Goal: Task Accomplishment & Management: Complete application form

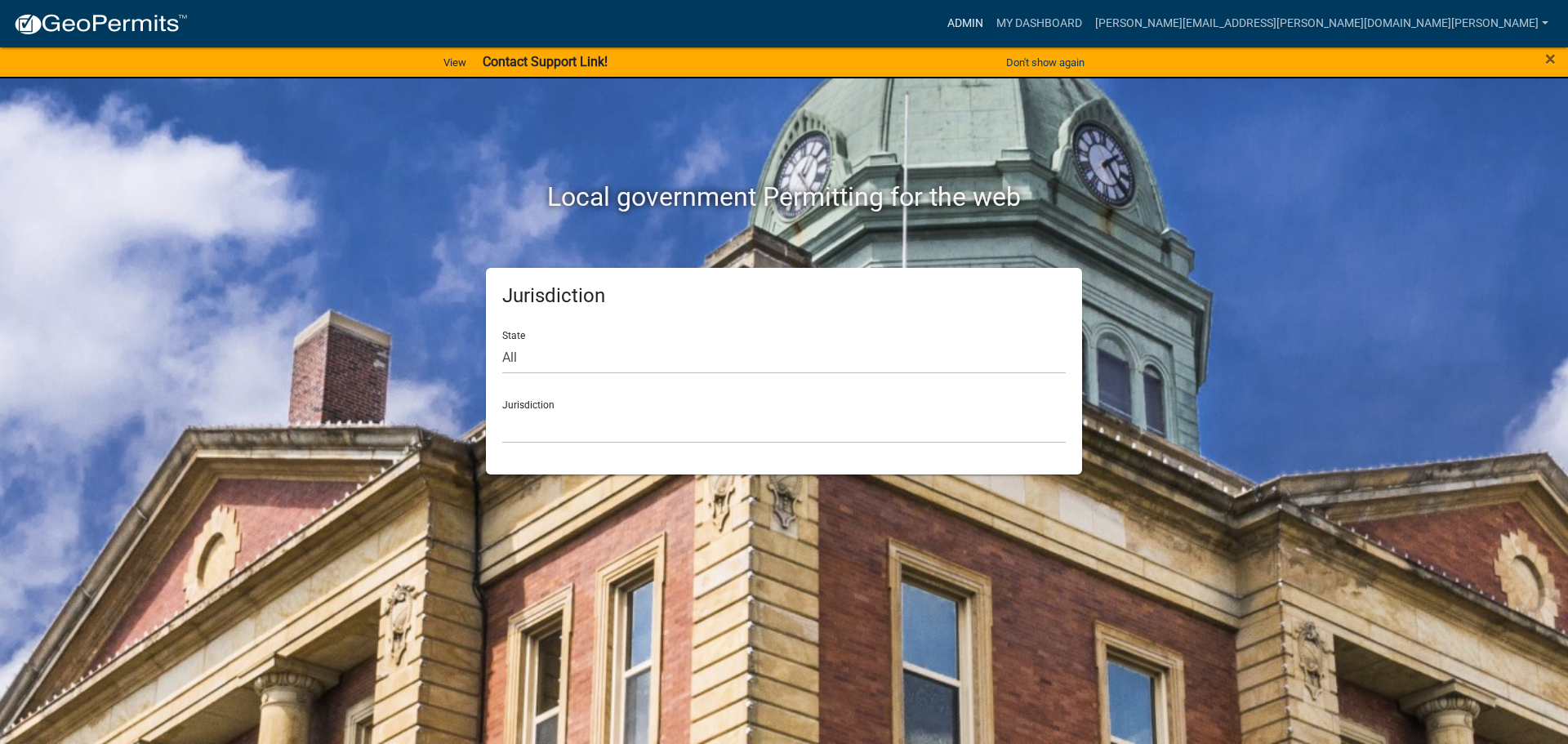
click at [989, 20] on link "Admin" at bounding box center [965, 23] width 49 height 31
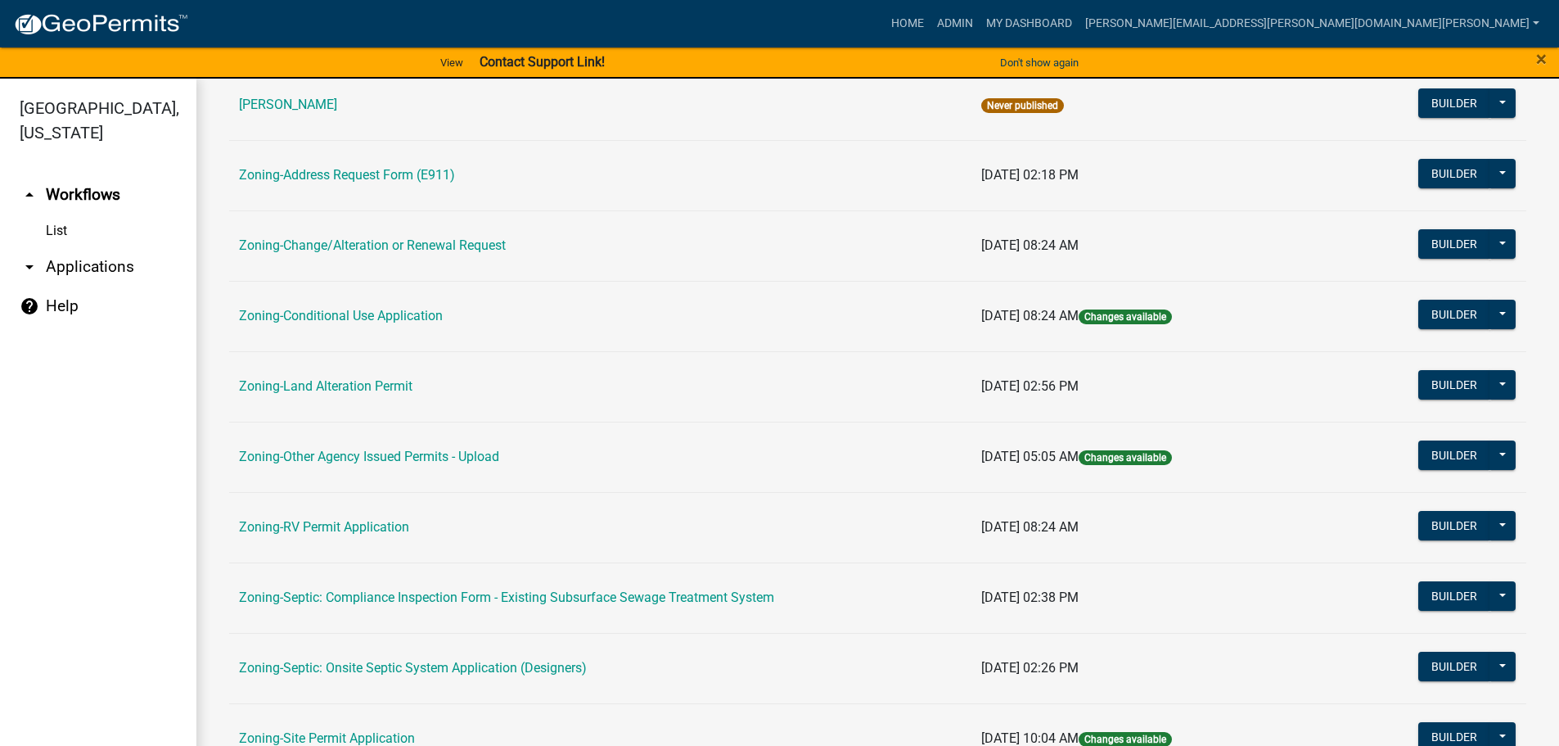
scroll to position [510, 0]
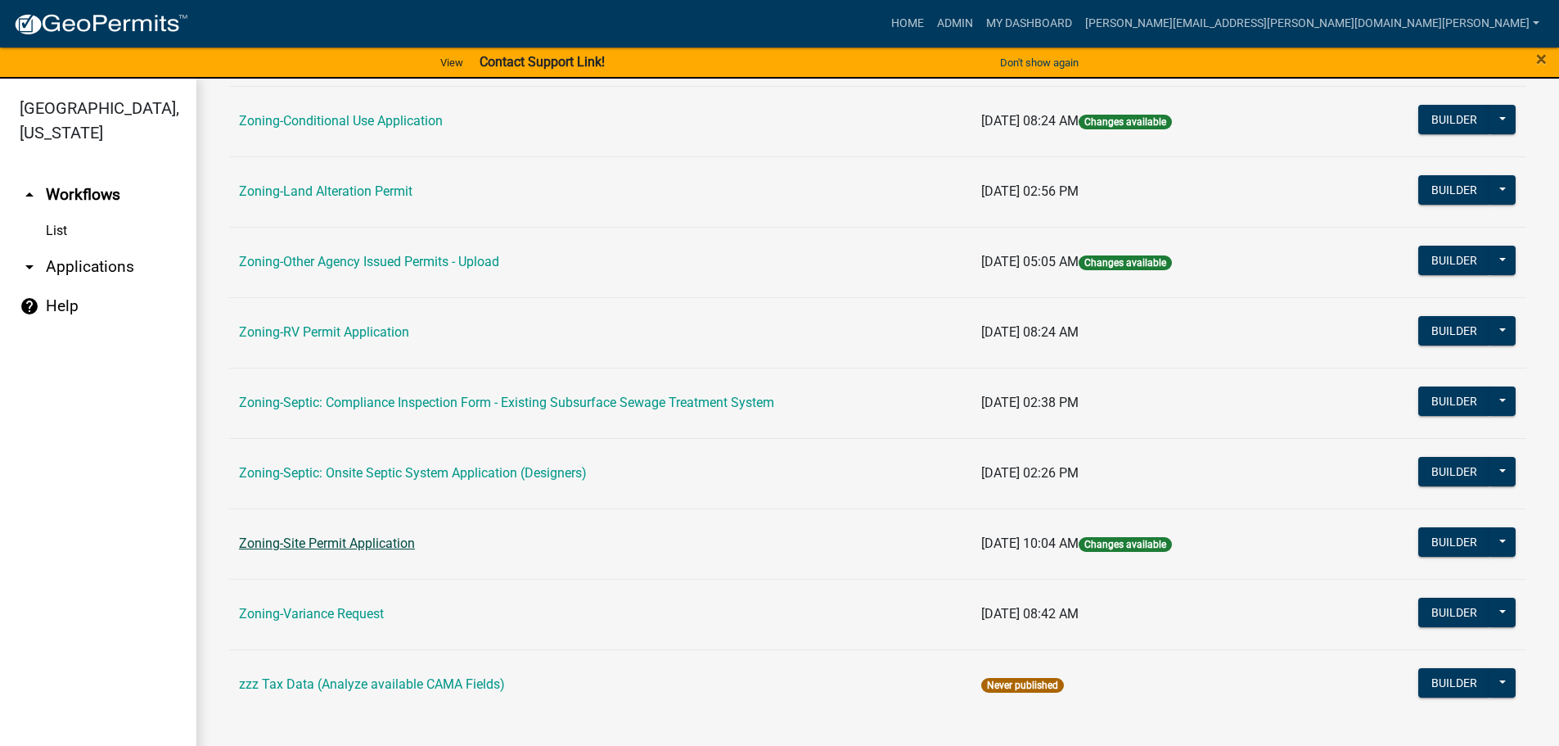
click at [313, 541] on link "Zoning-Site Permit Application" at bounding box center [327, 543] width 176 height 16
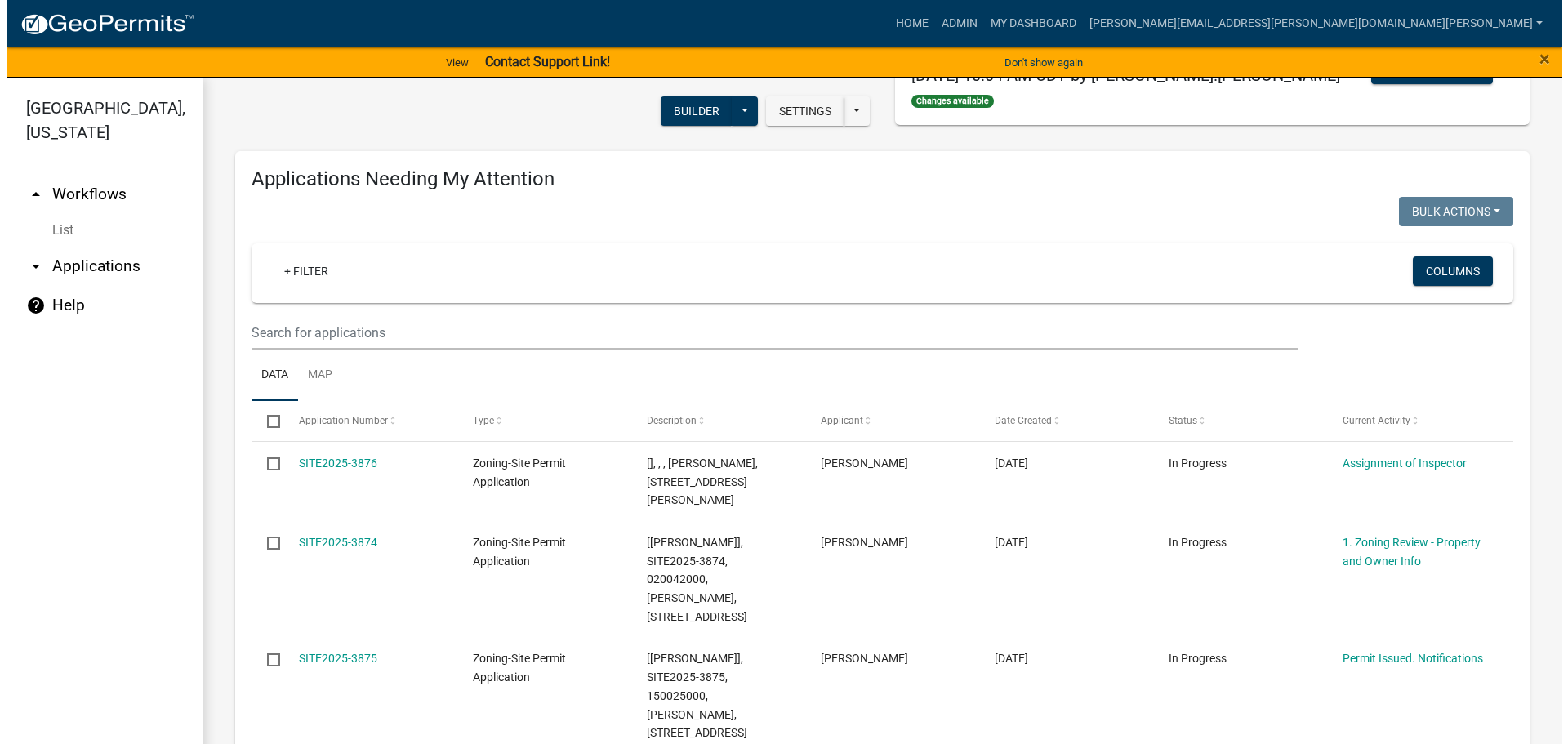
scroll to position [164, 0]
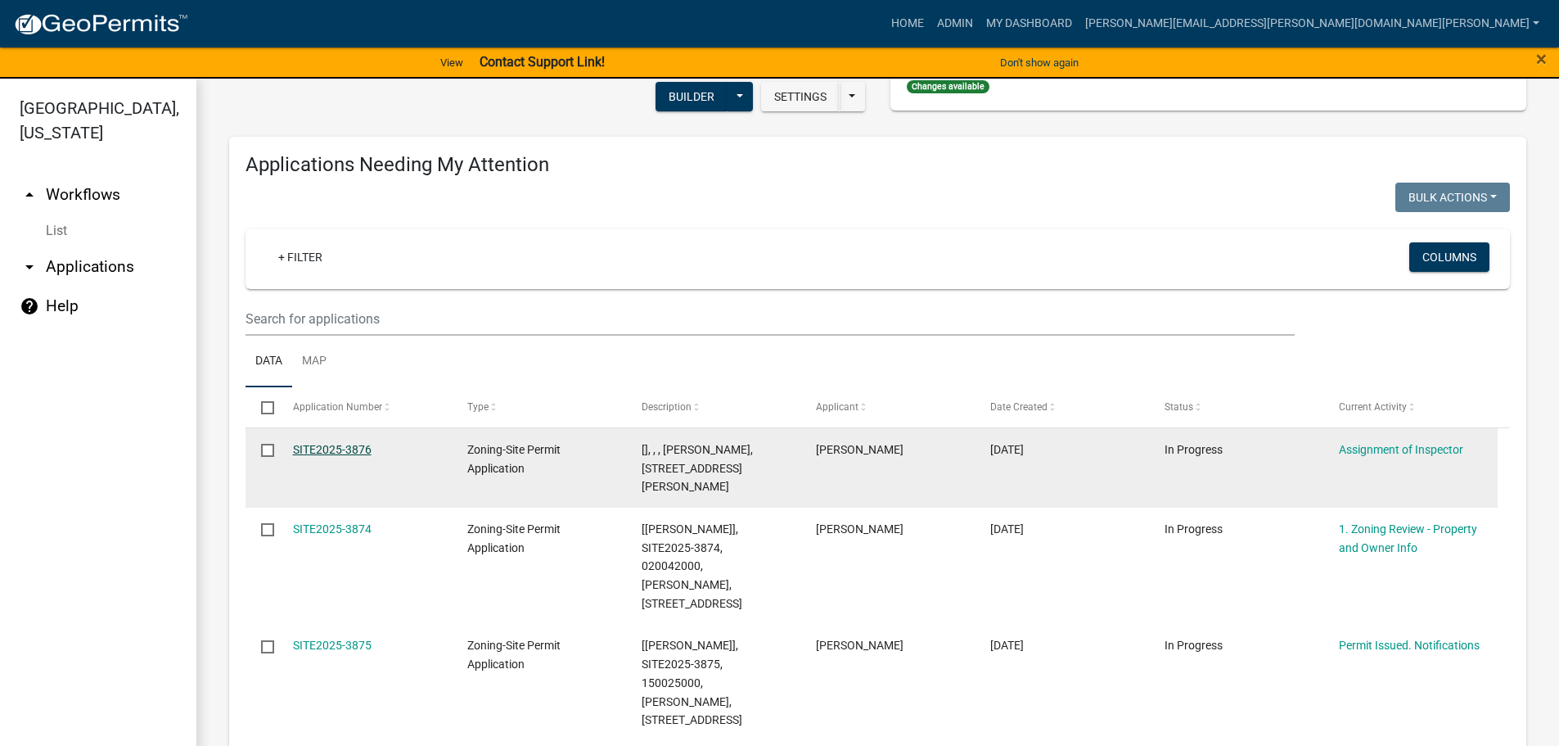
click at [366, 445] on link "SITE2025-3876" at bounding box center [332, 449] width 79 height 13
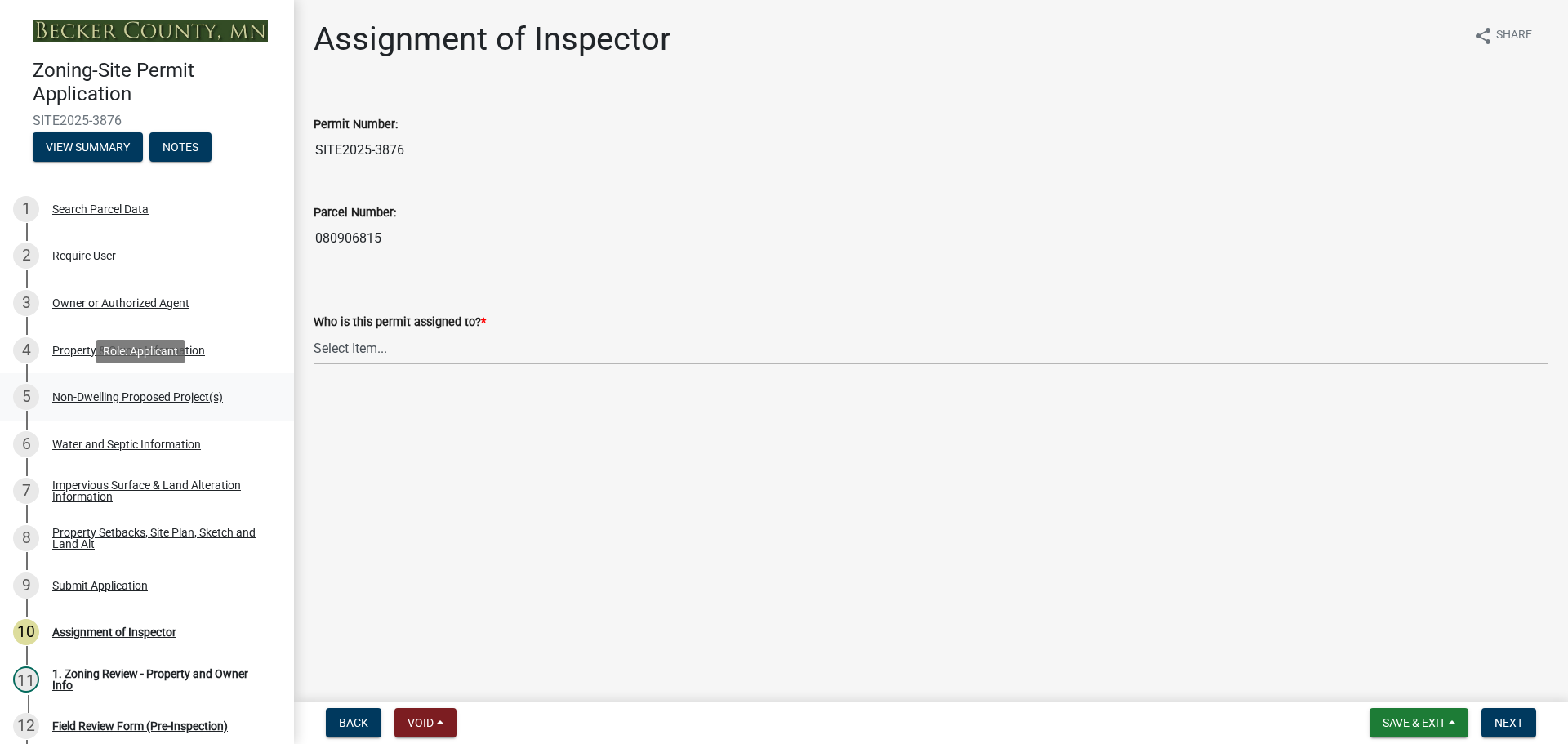
click at [132, 391] on div "Non-Dwelling Proposed Project(s)" at bounding box center [137, 396] width 171 height 11
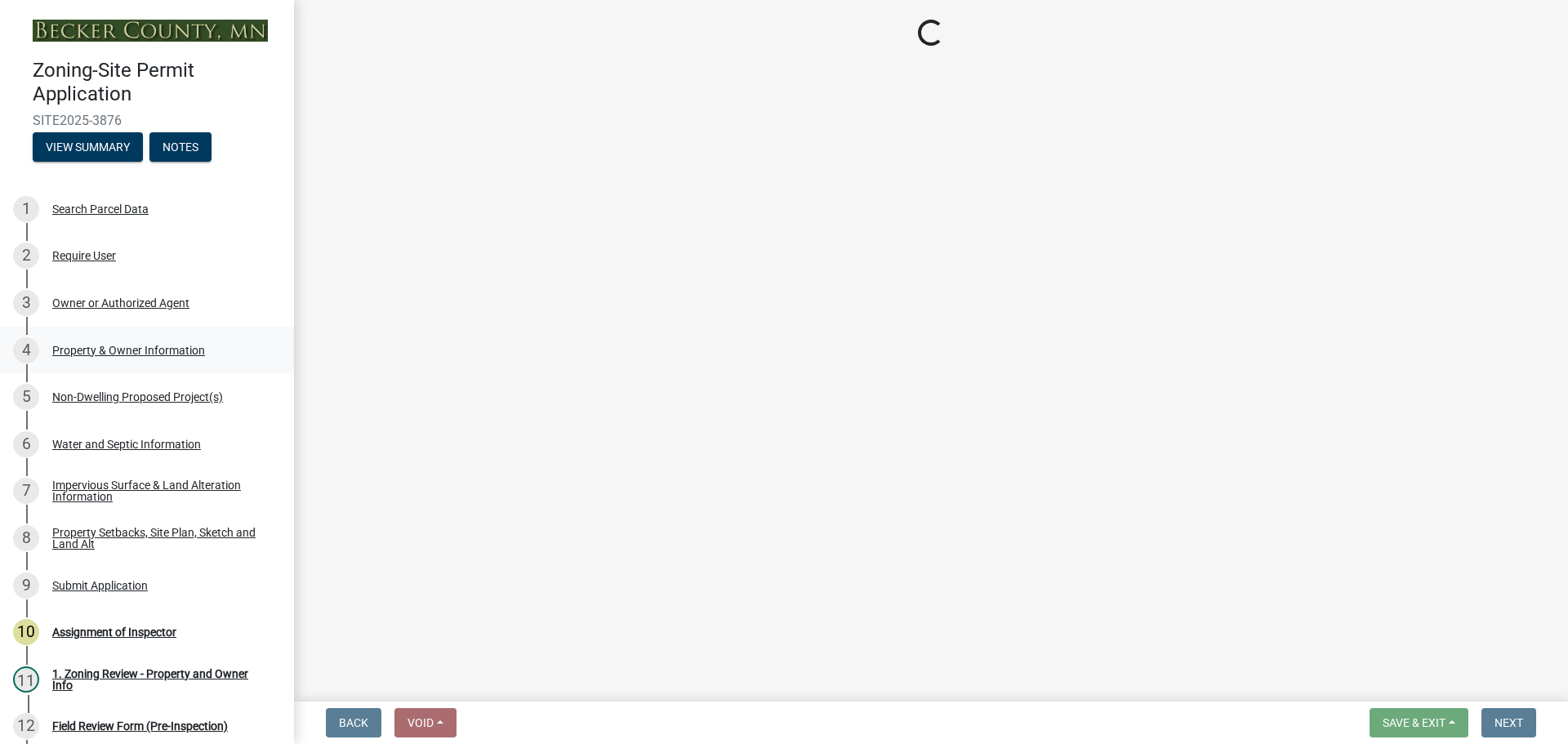
select select "273652f8-2357-47c0-90cc-77e373caeeb7"
select select "3a2d96d3-fd69-4ed9-bae4-7a5aa03a7e58"
select select "c901b724-8e9a-499b-811d-f72064c7192a"
select select "ae391dbd-f41d-43ca-bdf1-092bd9136923"
select select "258cbdbc-8629-455d-9fed-6a57bf82144e"
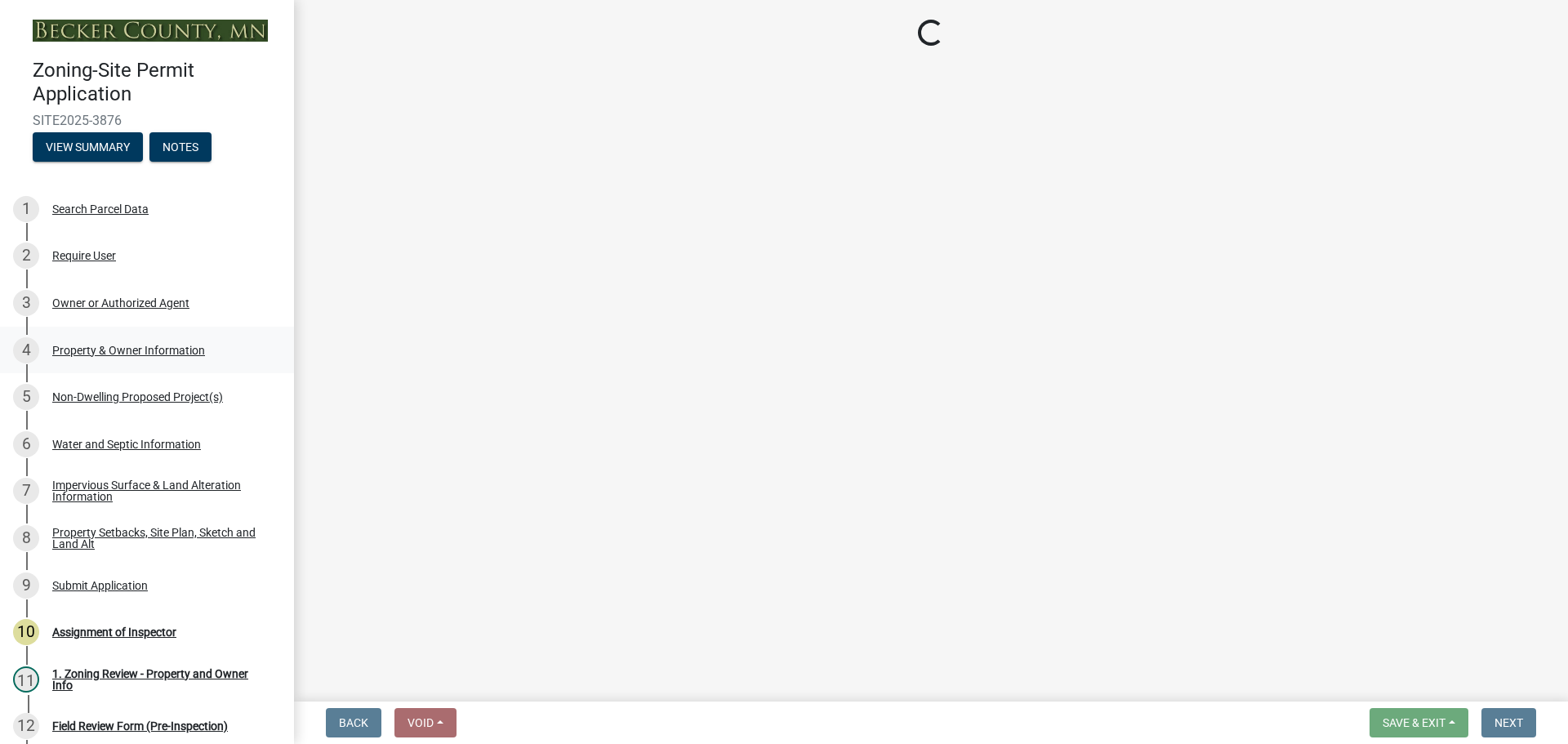
select select "00898f61-7ba8-49f3-9ca7-7e396e8a7c45"
select select "a9a8393f-3c28-47b8-b6d9-84c94641c3fc"
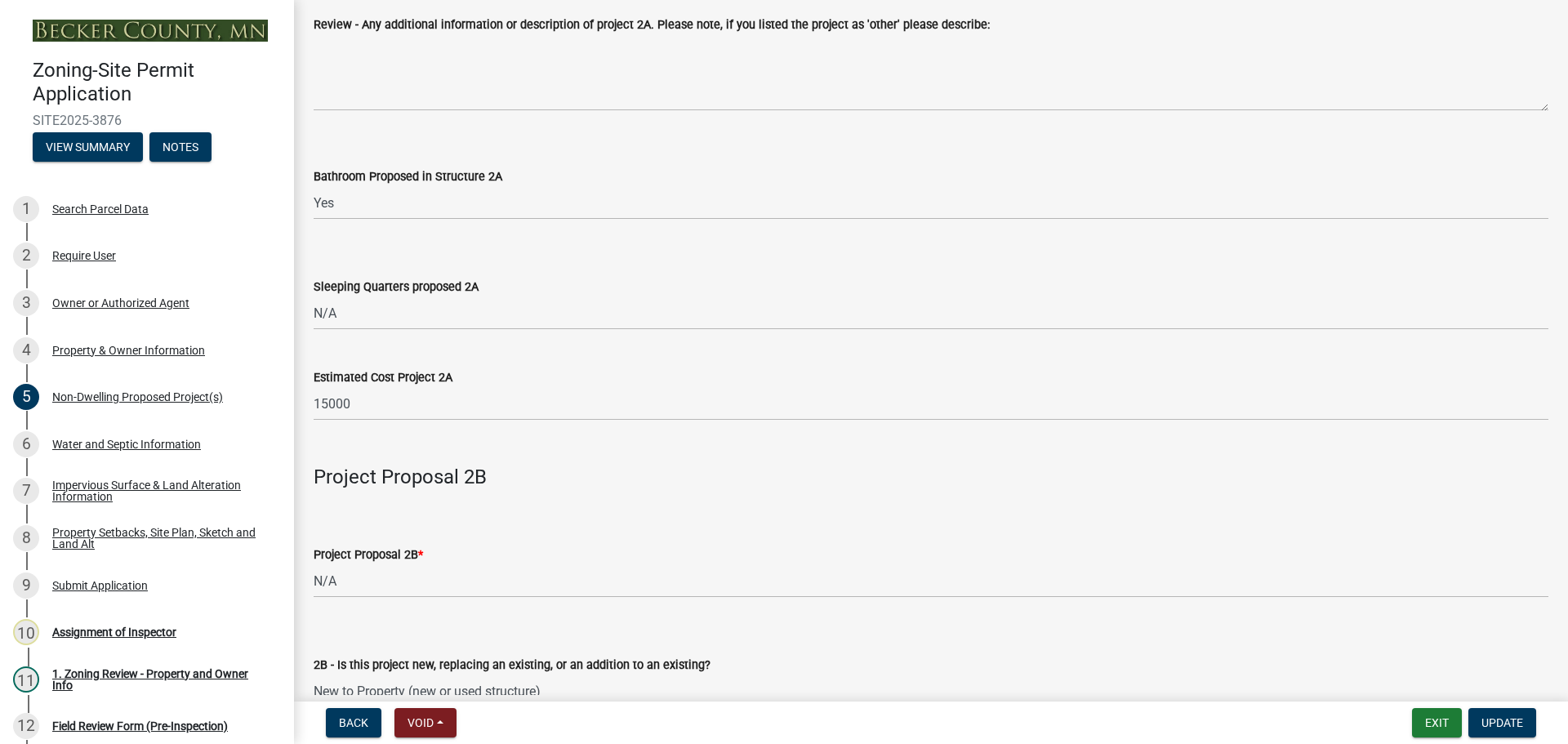
scroll to position [1225, 0]
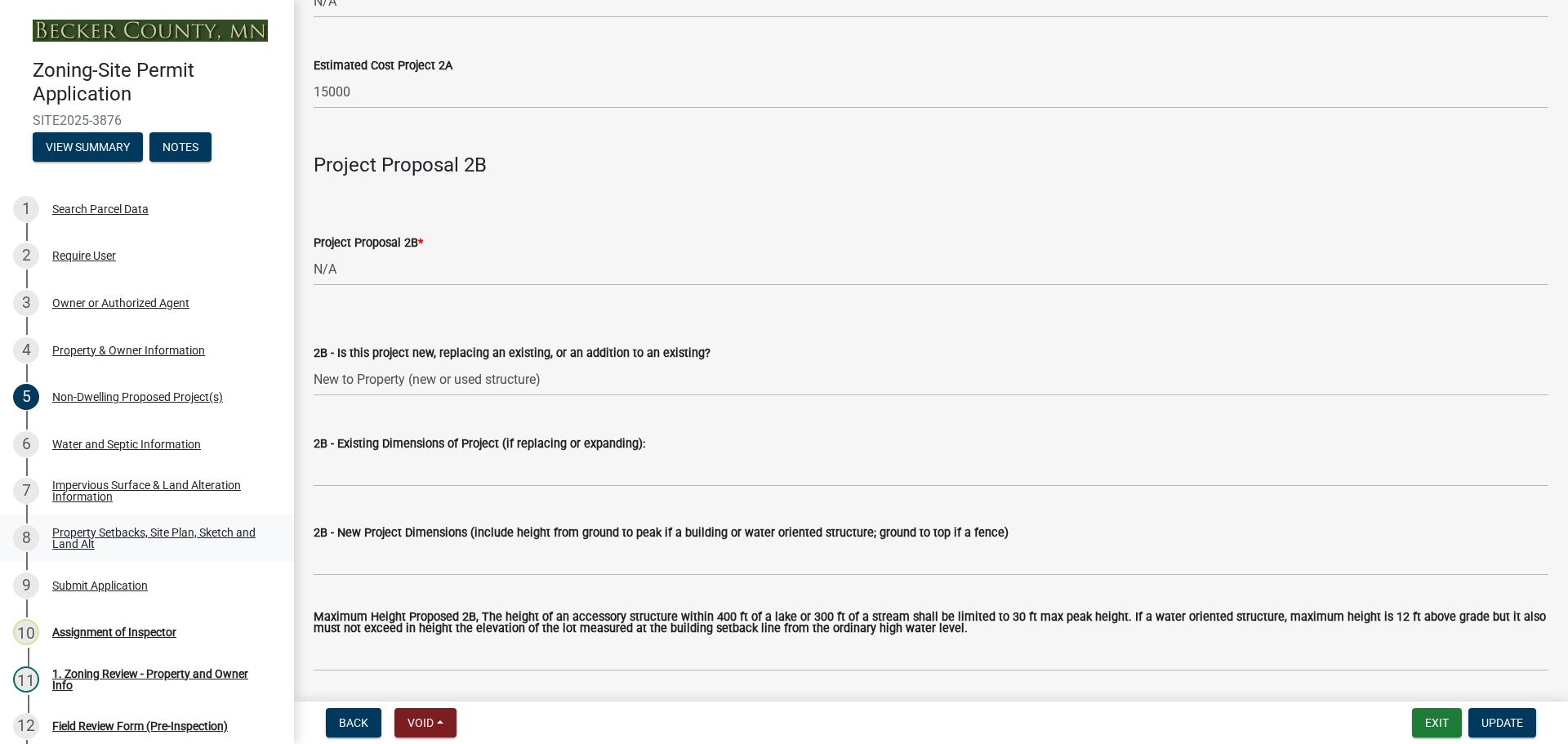
click at [116, 534] on div "Property Setbacks, Site Plan, Sketch and Land Alt" at bounding box center [160, 538] width 215 height 23
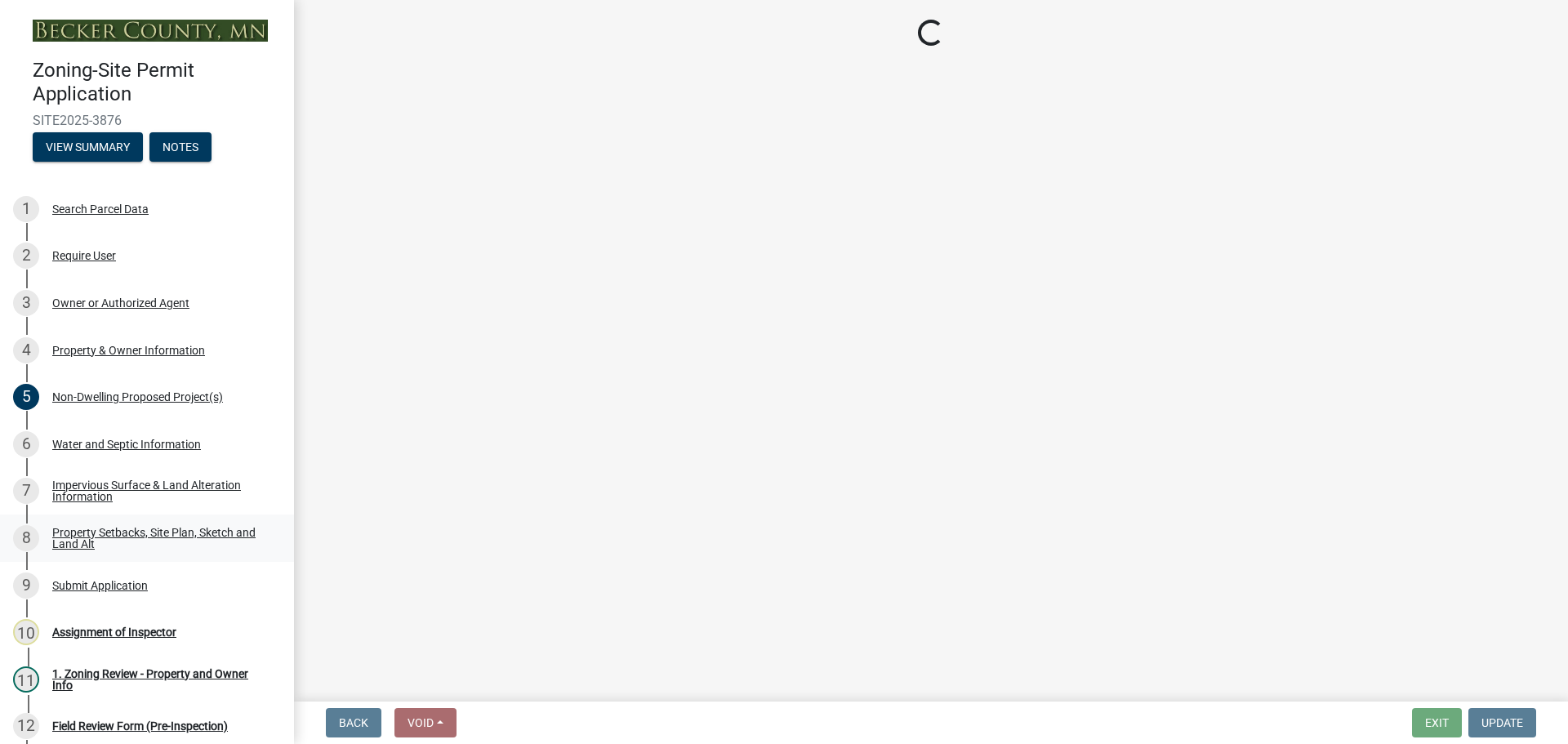
scroll to position [0, 0]
select select "d89fbfa0-1150-4954-b91c-9d482c9530a3"
select select "2e080c5a-0cc7-4619-8f05-57ce16dac6f0"
select select "fd58f24c-a096-4195-863e-b494ea1fd324"
select select "12f785fb-c378-4b18-841c-21c73dc99083"
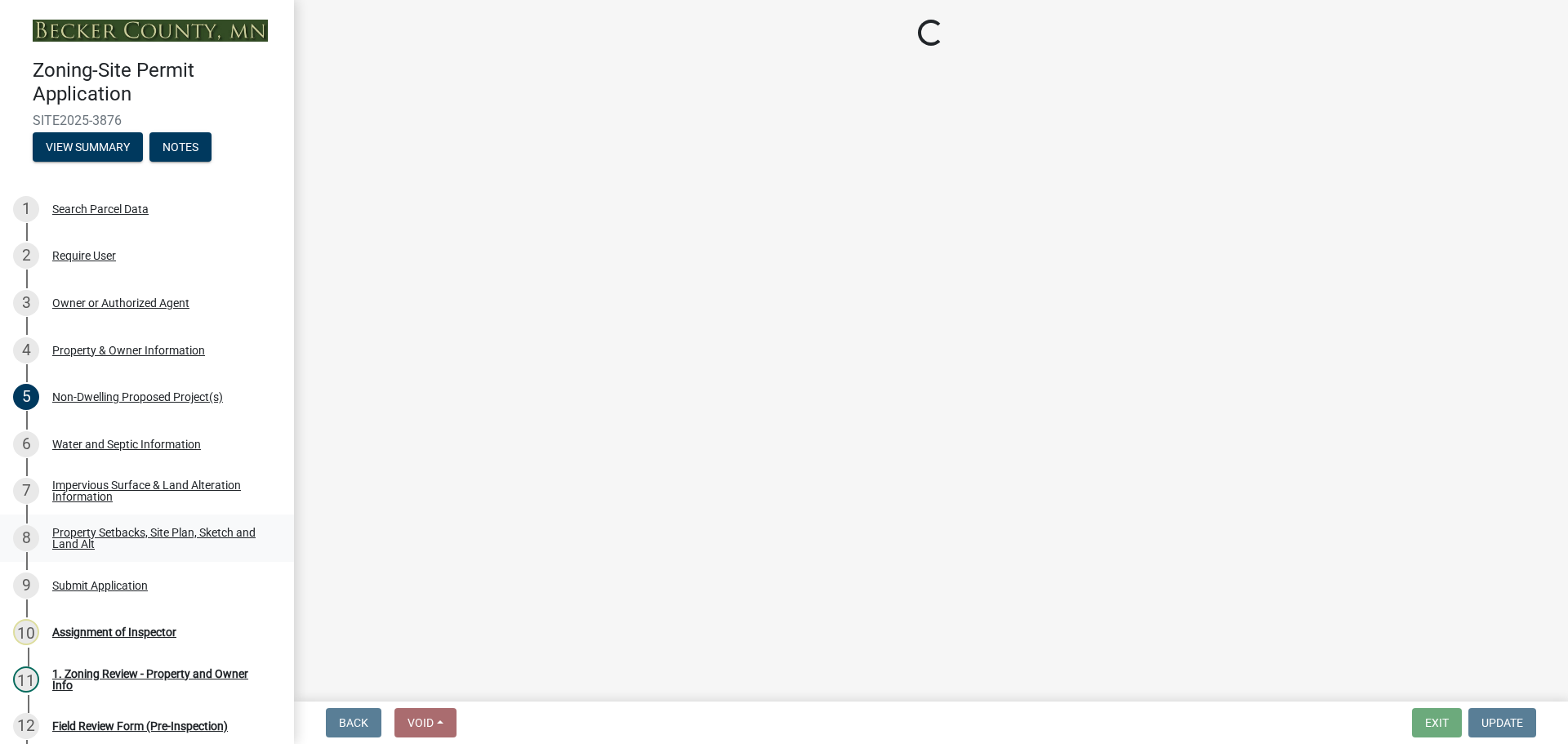
select select "e8ab2dc3-aa3f-46f3-9b4a-37eb25ad84af"
select select "27b2a8b4-abf6-463e-8c0c-7c5d2b4fe26f"
select select "b98836ba-4715-455d-97ab-be9a9df498a8"
select select "d61e3758-d187-40af-a435-5e09c3f3d509"
select select "c8b8ea71-7088-4e87-a493-7bc88cc2835b"
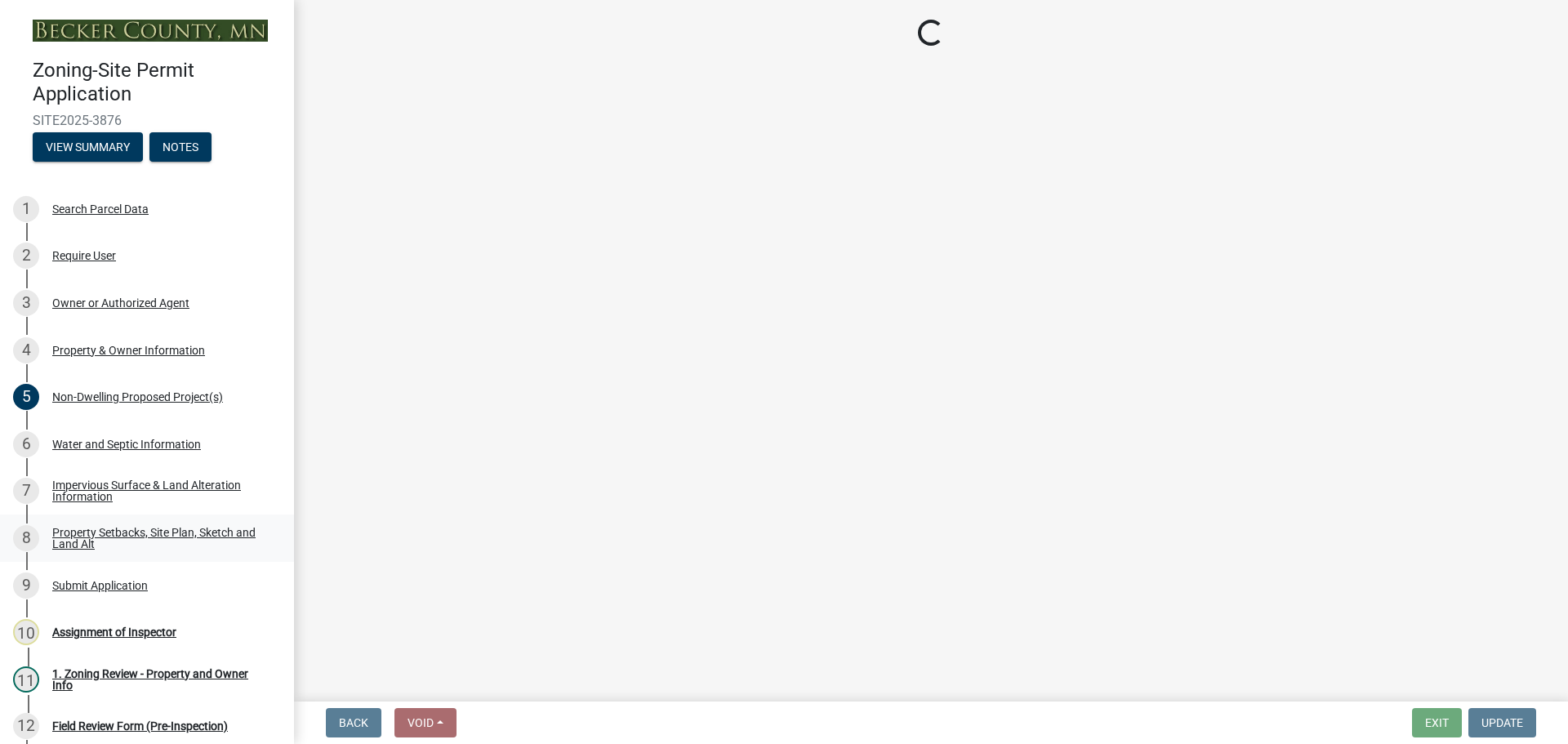
select select "1418c7e3-4054-4b00-84b5-d09b9560f30a"
select select "19d13e65-c93d-443e-910a-7a17299544cc"
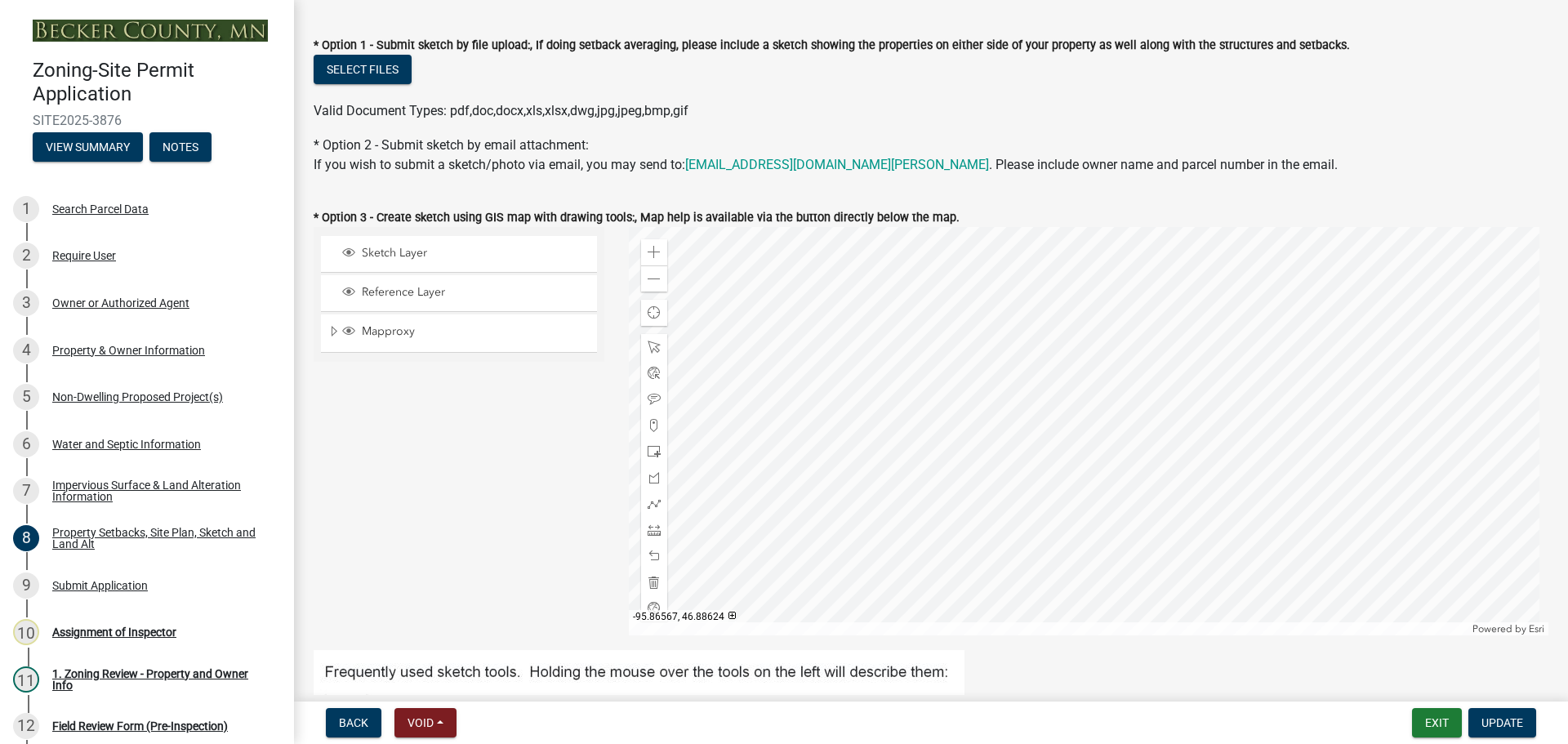
scroll to position [326, 0]
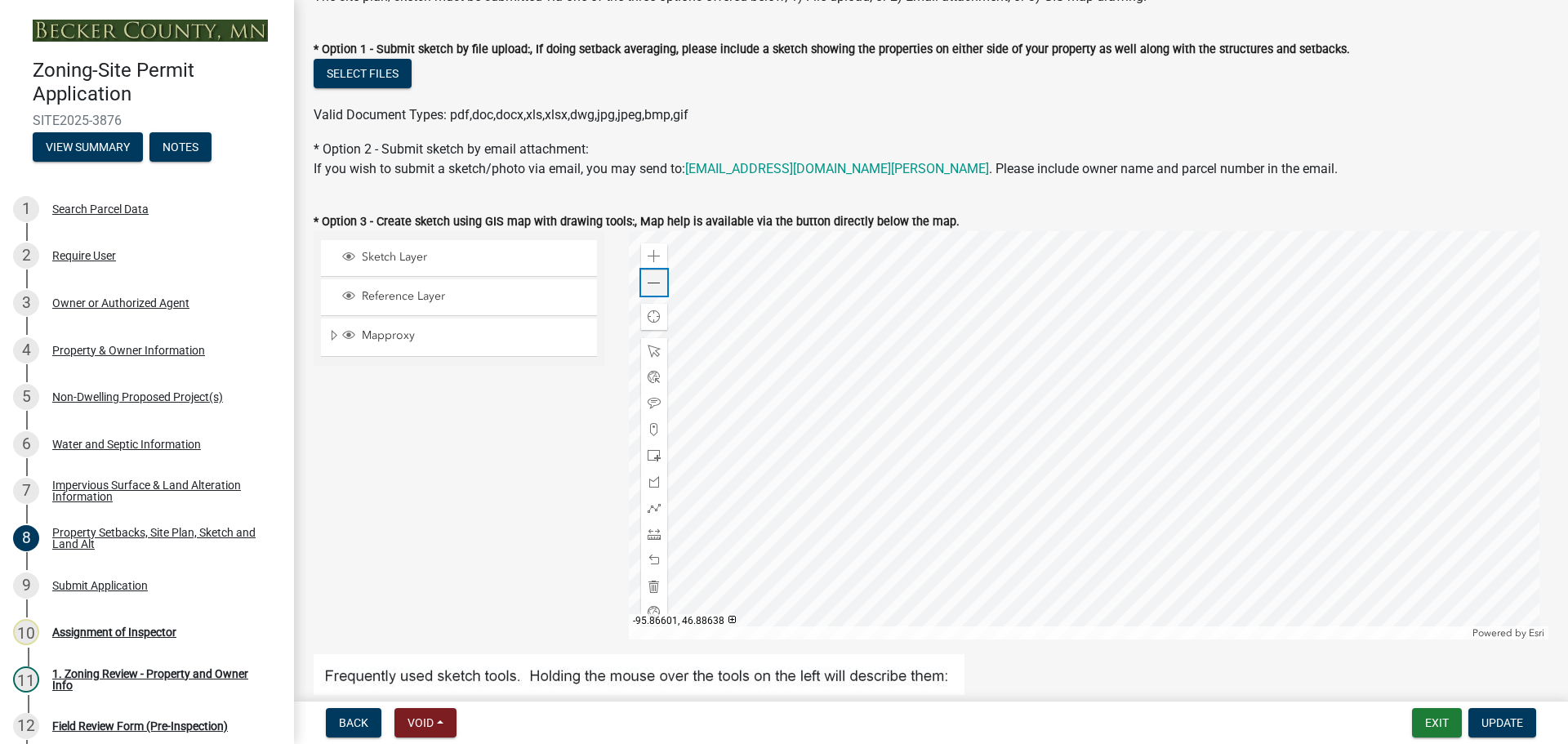
click at [657, 286] on div "Zoom out" at bounding box center [654, 282] width 26 height 26
click at [665, 276] on div at bounding box center [1088, 435] width 921 height 408
click at [653, 279] on span at bounding box center [653, 283] width 13 height 13
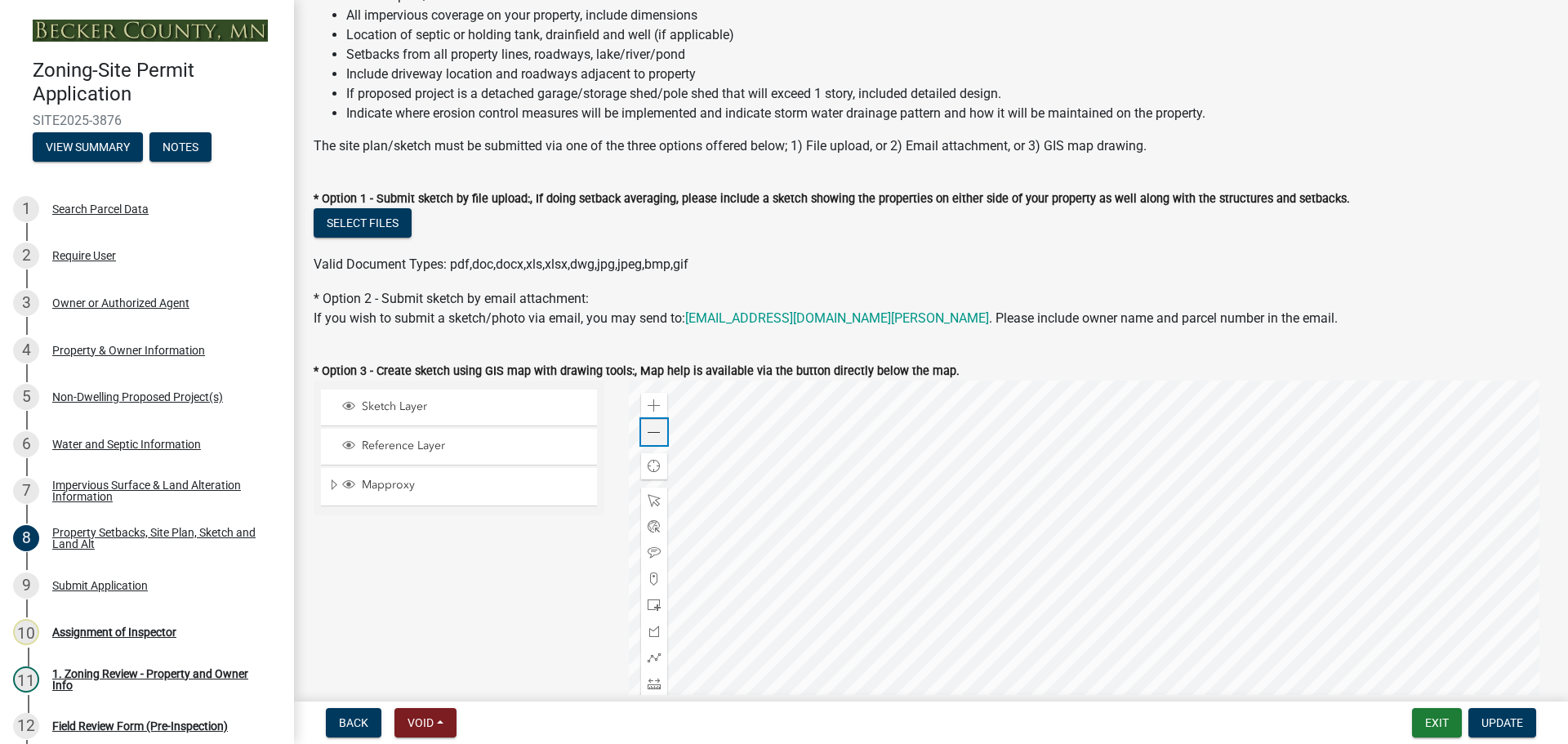
scroll to position [490, 0]
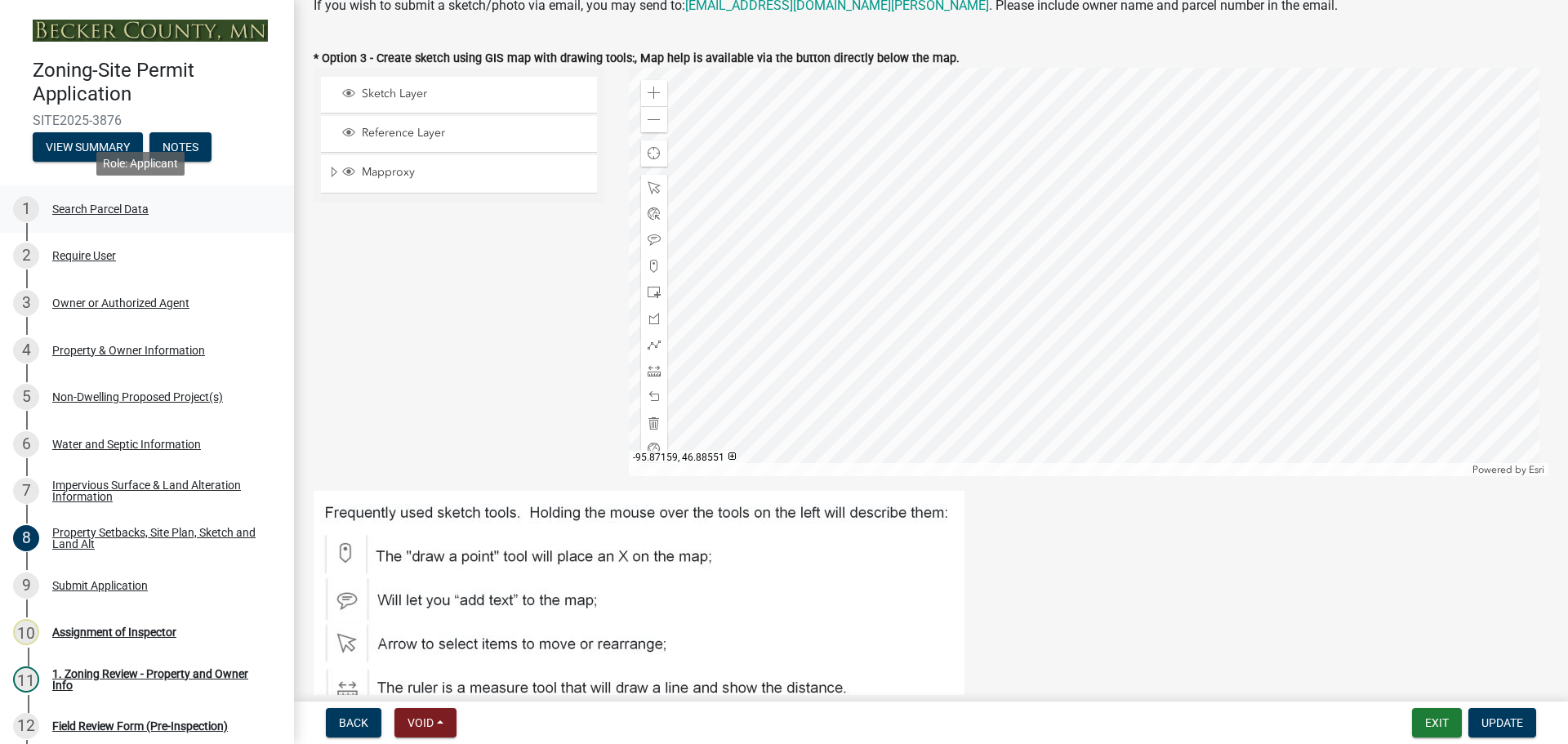
click at [128, 209] on div "Search Parcel Data" at bounding box center [100, 208] width 97 height 11
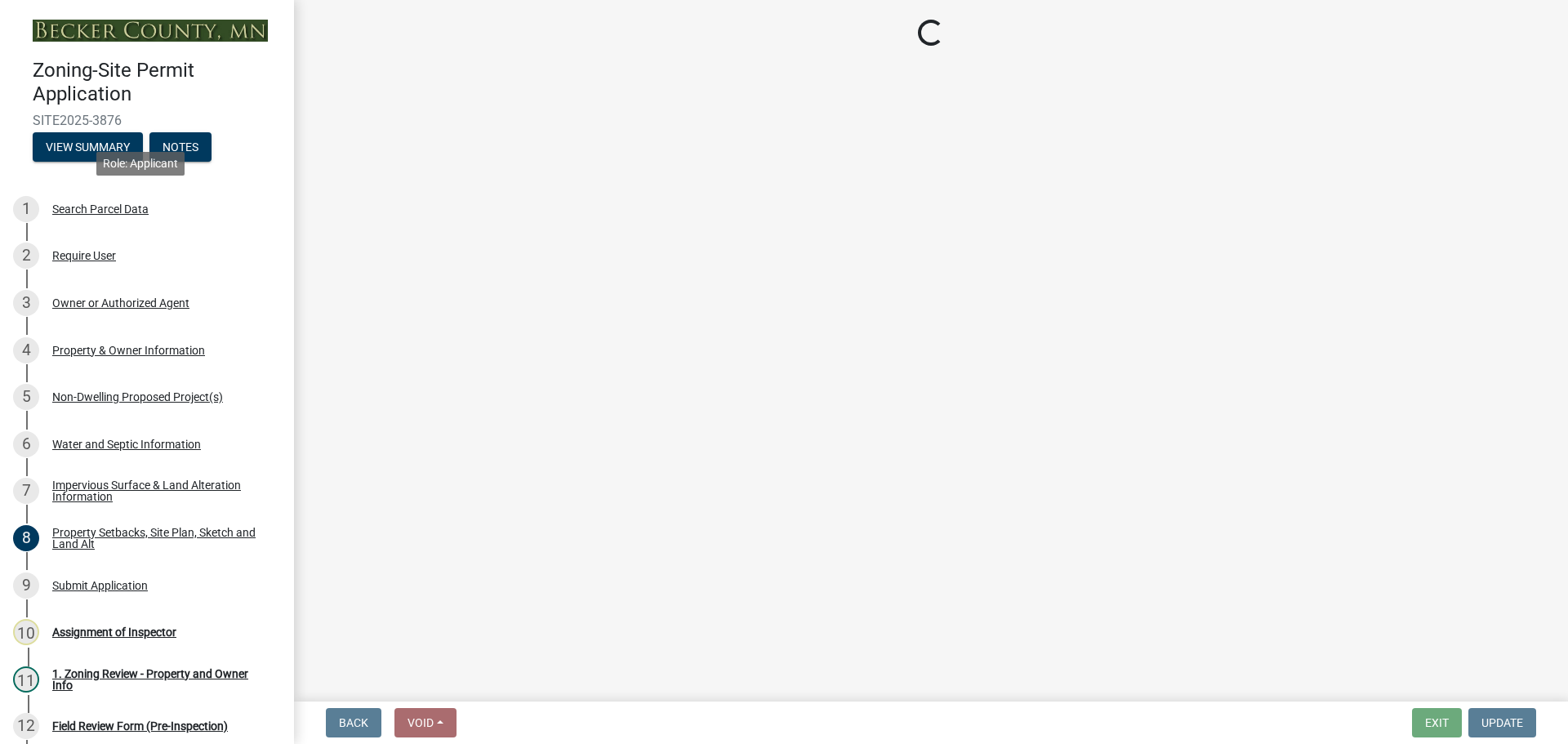
scroll to position [0, 0]
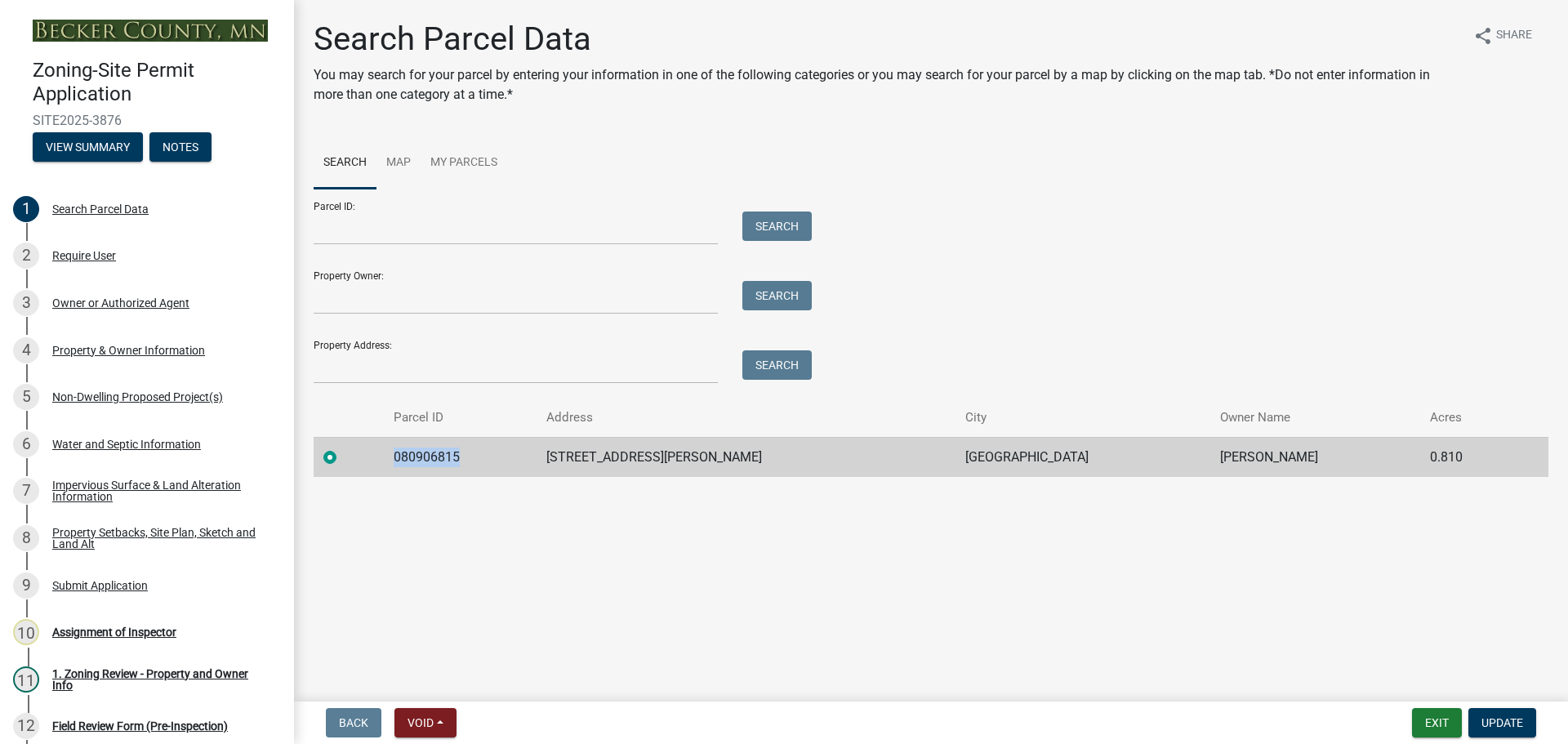
drag, startPoint x: 477, startPoint y: 457, endPoint x: 405, endPoint y: 457, distance: 72.0
click at [405, 457] on td "080906815" at bounding box center [460, 457] width 153 height 40
copy td "080906815"
click at [160, 531] on div "Property Setbacks, Site Plan, Sketch and Land Alt" at bounding box center [160, 538] width 215 height 23
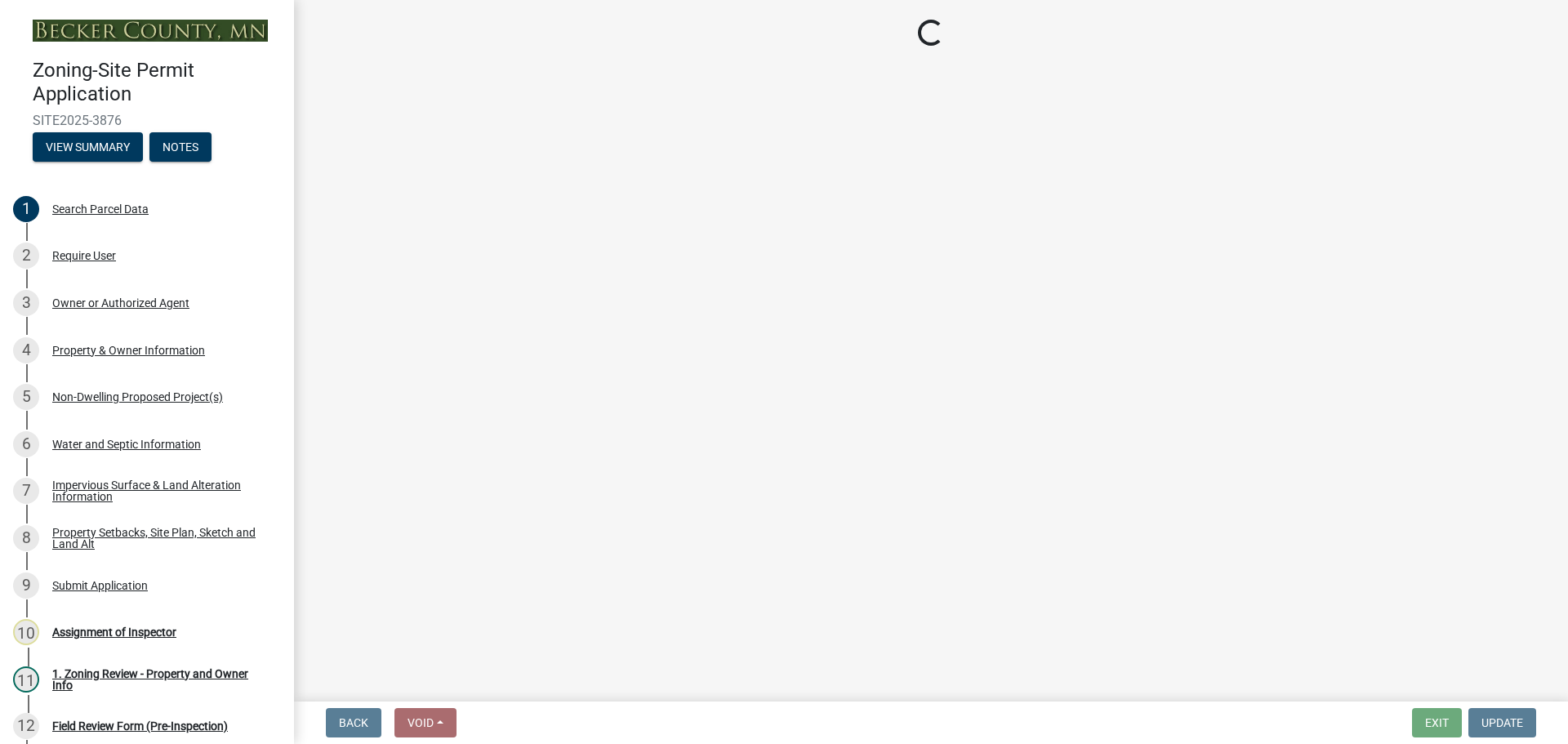
select select "d89fbfa0-1150-4954-b91c-9d482c9530a3"
select select "2e080c5a-0cc7-4619-8f05-57ce16dac6f0"
select select "fd58f24c-a096-4195-863e-b494ea1fd324"
select select "12f785fb-c378-4b18-841c-21c73dc99083"
select select "e8ab2dc3-aa3f-46f3-9b4a-37eb25ad84af"
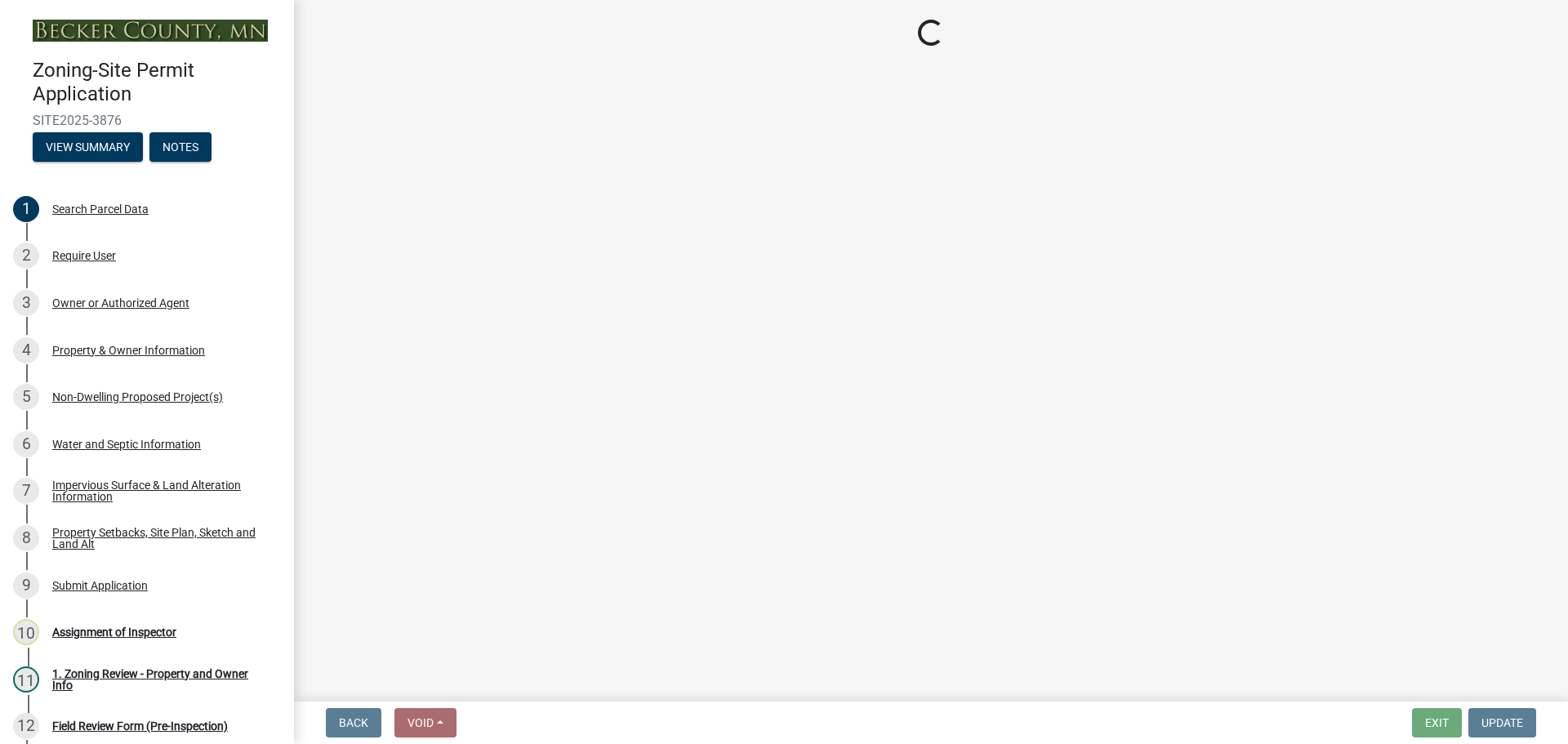
select select "27b2a8b4-abf6-463e-8c0c-7c5d2b4fe26f"
select select "b98836ba-4715-455d-97ab-be9a9df498a8"
select select "d61e3758-d187-40af-a435-5e09c3f3d509"
select select "c8b8ea71-7088-4e87-a493-7bc88cc2835b"
select select "1418c7e3-4054-4b00-84b5-d09b9560f30a"
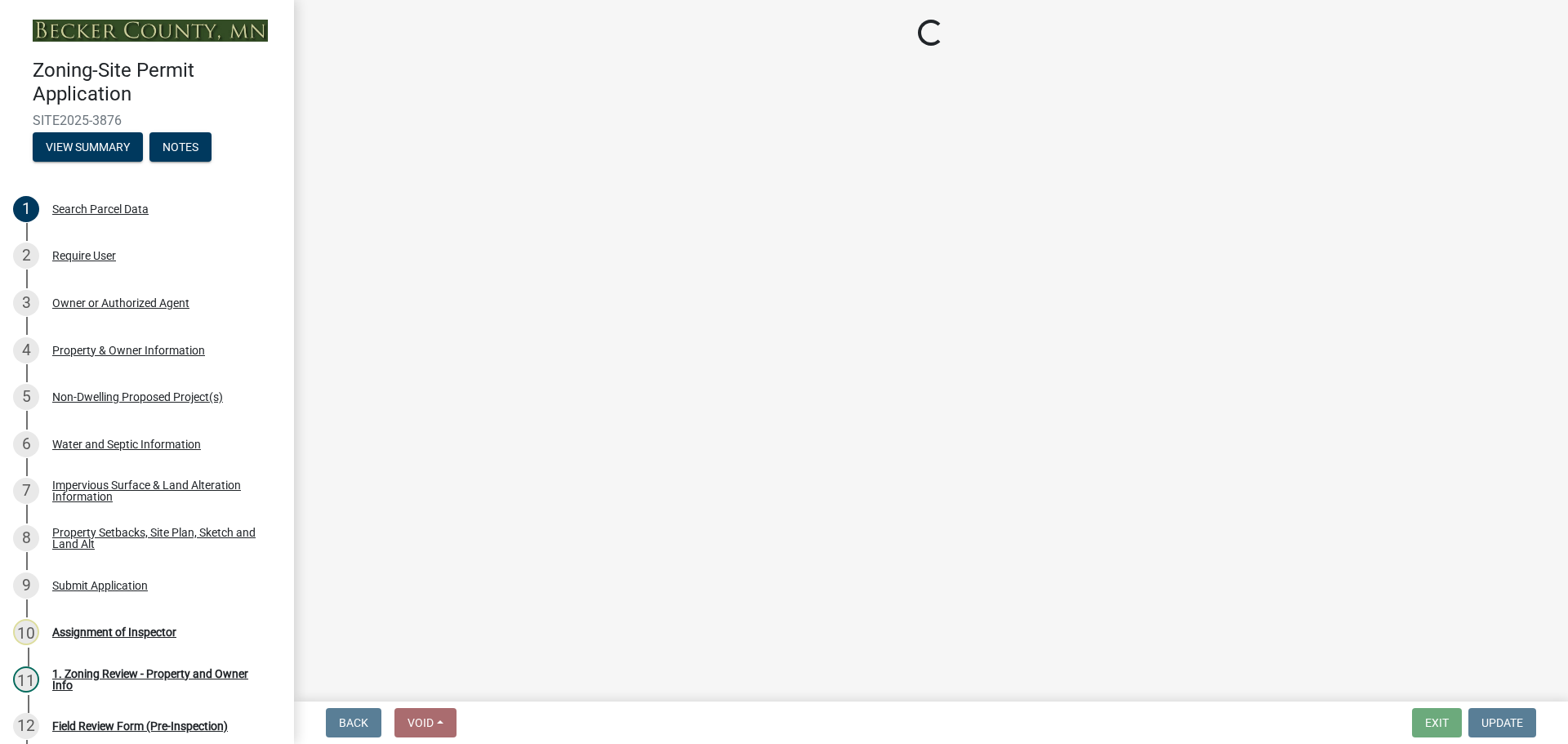
select select "19d13e65-c93d-443e-910a-7a17299544cc"
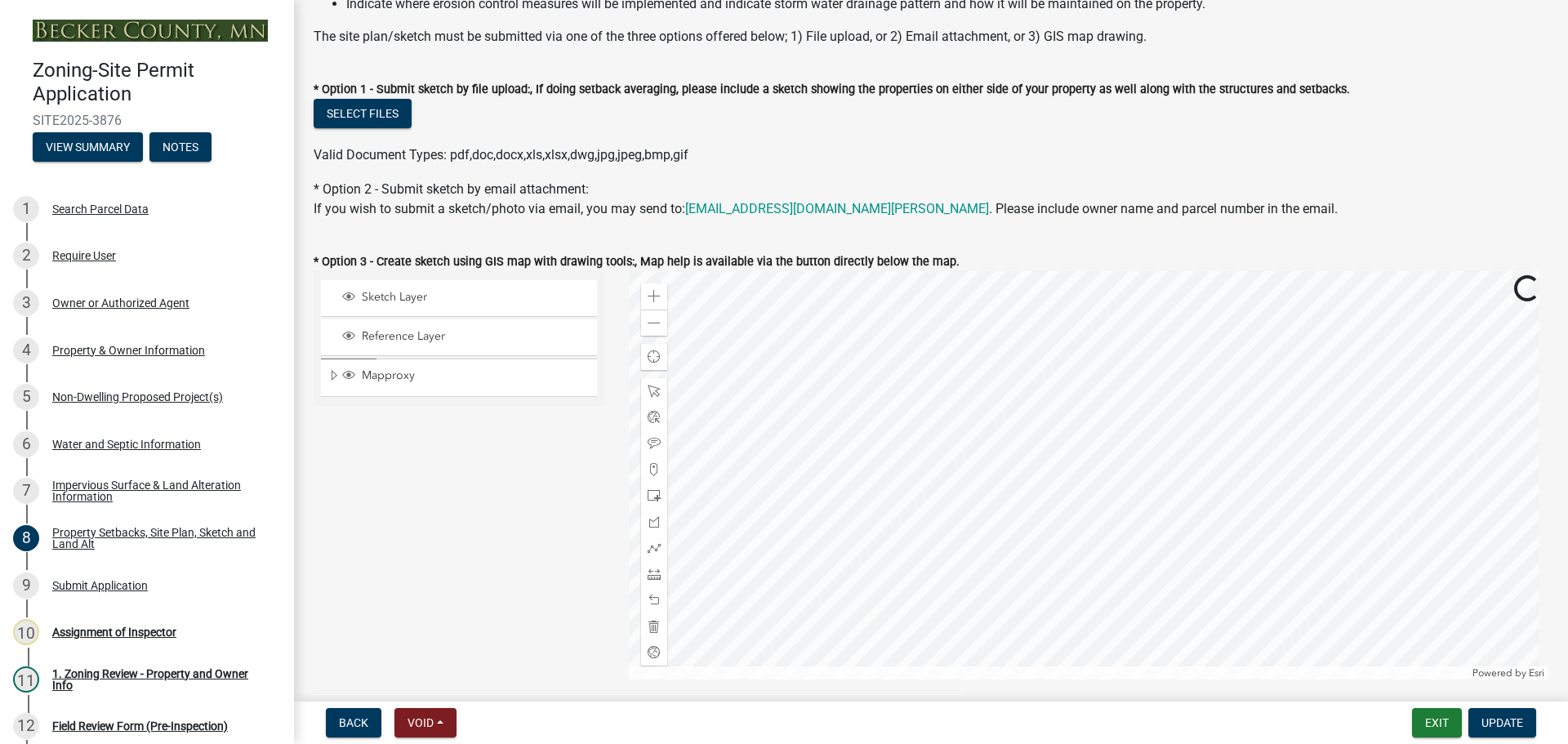
scroll to position [326, 0]
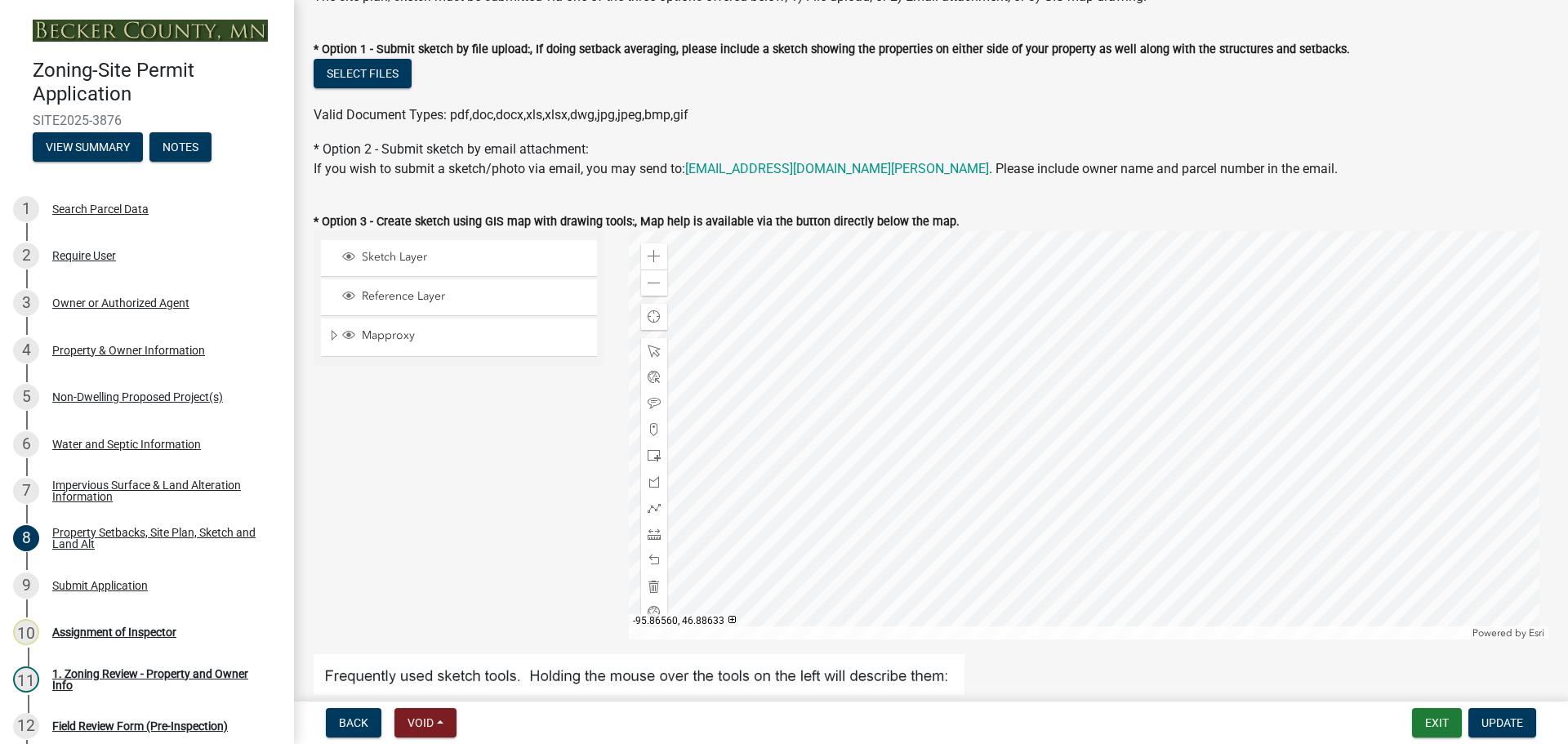
click at [700, 298] on div at bounding box center [1088, 435] width 921 height 408
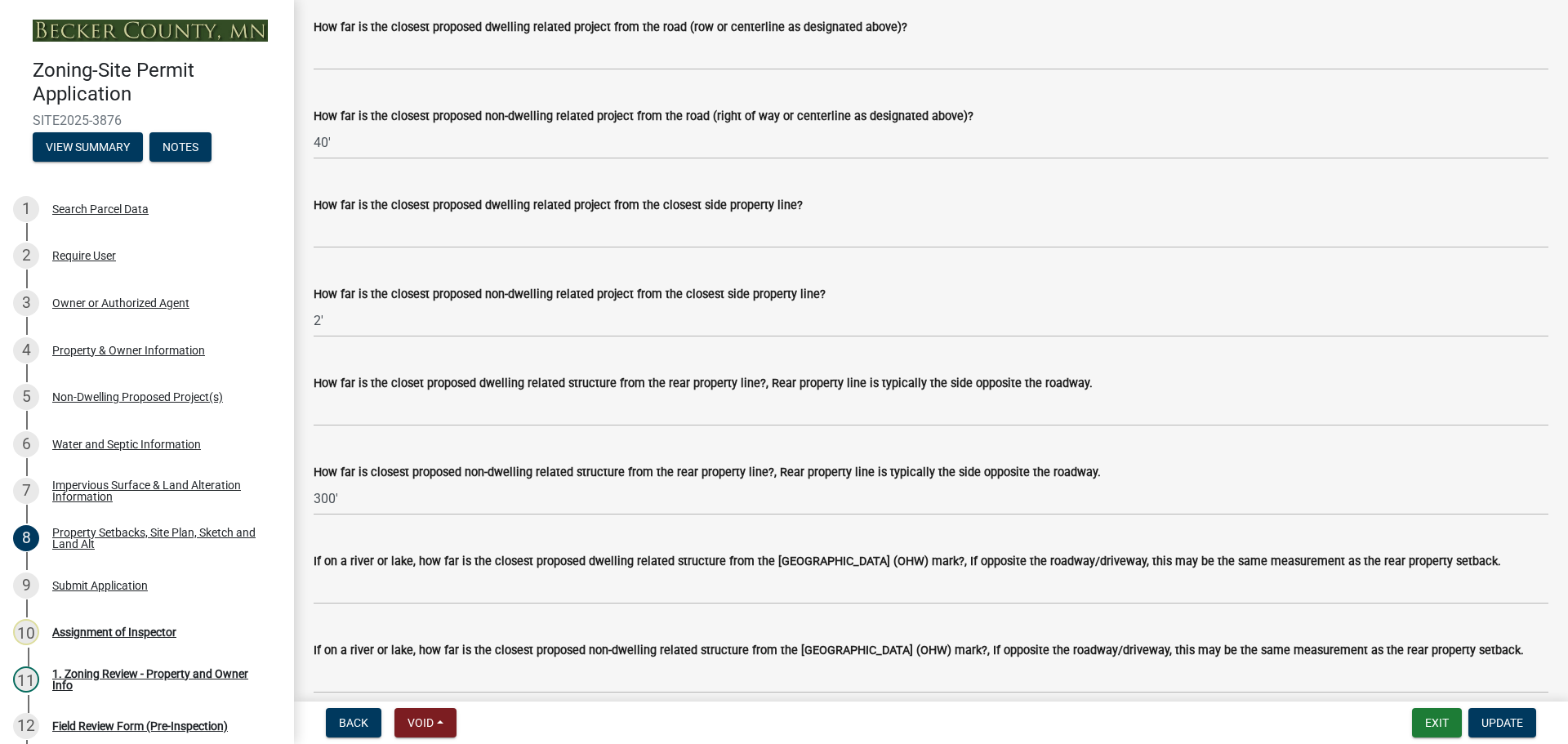
scroll to position [3184, 0]
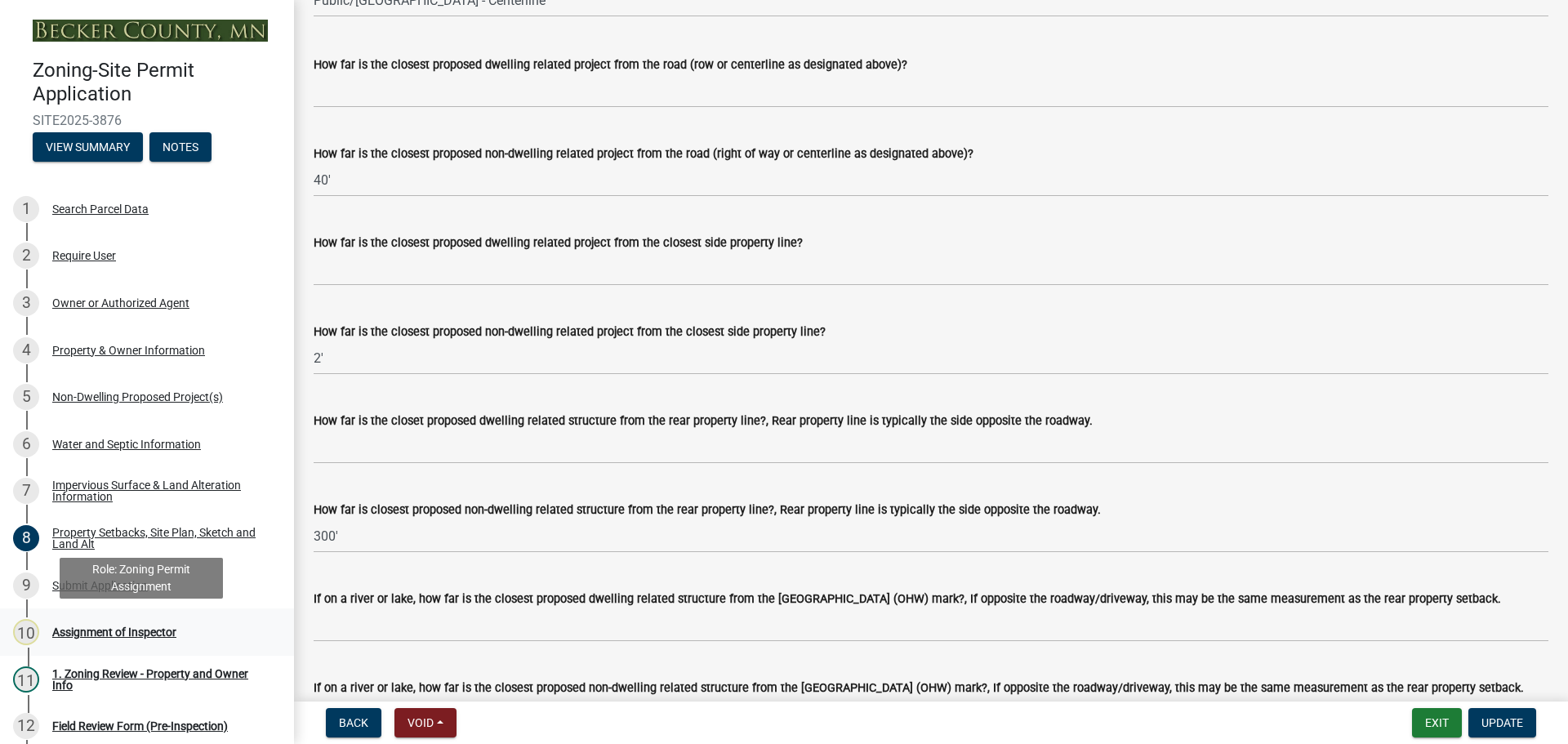
click at [89, 629] on div "Assignment of Inspector" at bounding box center [114, 631] width 124 height 11
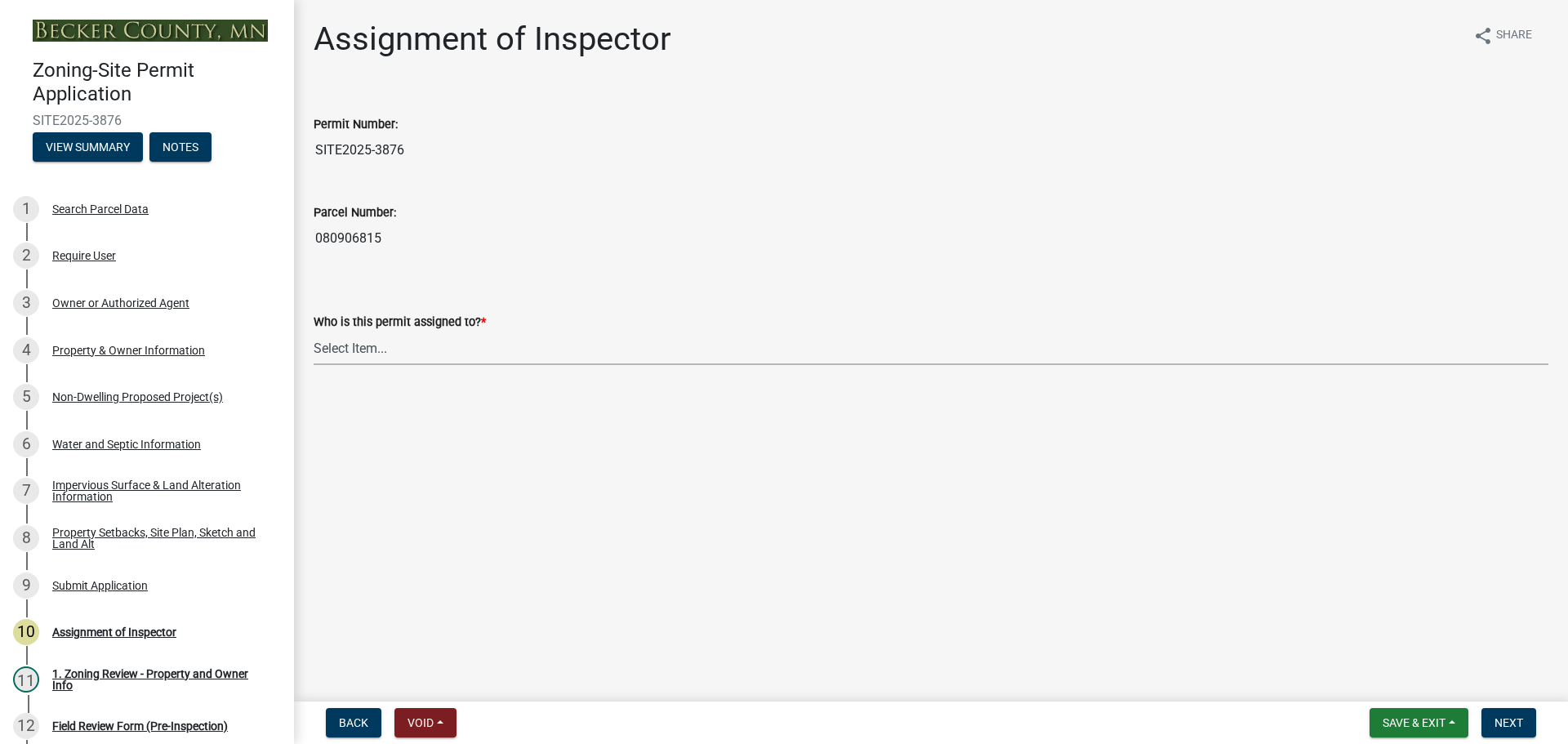
click at [357, 344] on select "Select Item... [PERSON_NAME] [PERSON_NAME] [PERSON_NAME] [PERSON_NAME] [PERSON_…" at bounding box center [931, 348] width 1235 height 34
click at [313, 331] on select "Select Item... [PERSON_NAME] [PERSON_NAME] [PERSON_NAME] [PERSON_NAME] [PERSON_…" at bounding box center [931, 348] width 1235 height 34
select select "ebd8400e-d8d5-49f8-911f-e671eb76408a"
click at [1508, 720] on span "Next" at bounding box center [1508, 722] width 29 height 13
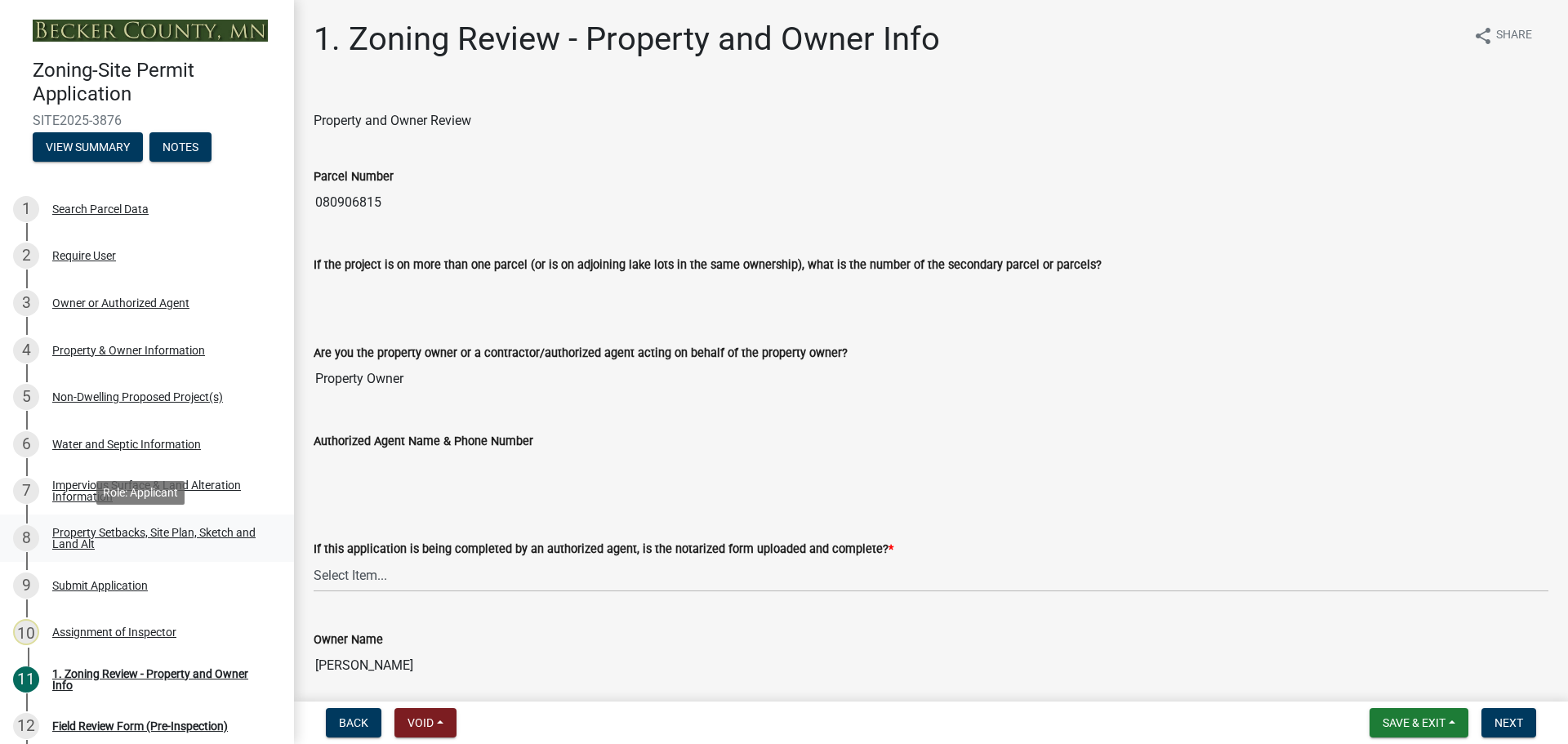
click at [138, 529] on div "Property Setbacks, Site Plan, Sketch and Land Alt" at bounding box center [160, 538] width 215 height 23
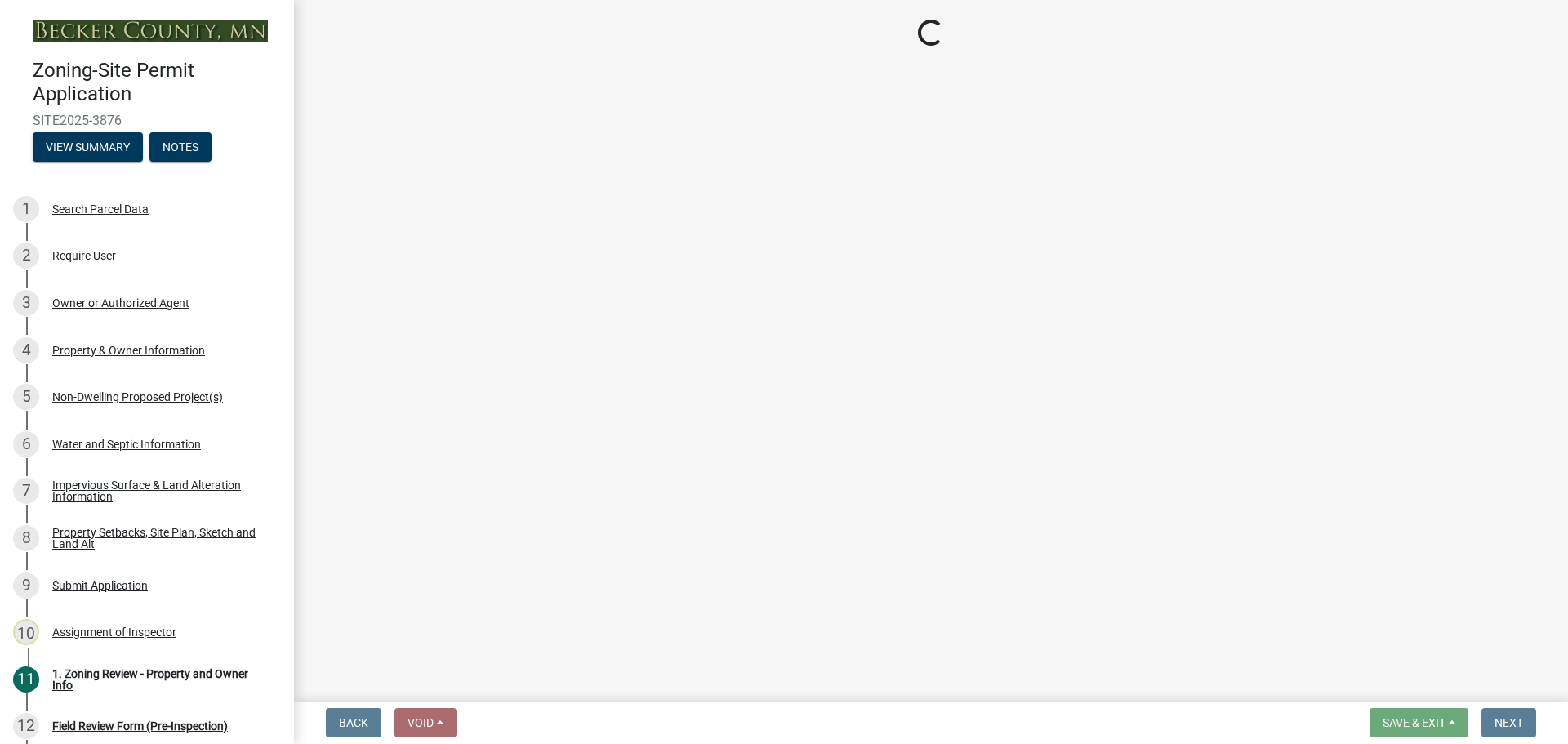
select select "d89fbfa0-1150-4954-b91c-9d482c9530a3"
select select "2e080c5a-0cc7-4619-8f05-57ce16dac6f0"
select select "fd58f24c-a096-4195-863e-b494ea1fd324"
select select "12f785fb-c378-4b18-841c-21c73dc99083"
select select "e8ab2dc3-aa3f-46f3-9b4a-37eb25ad84af"
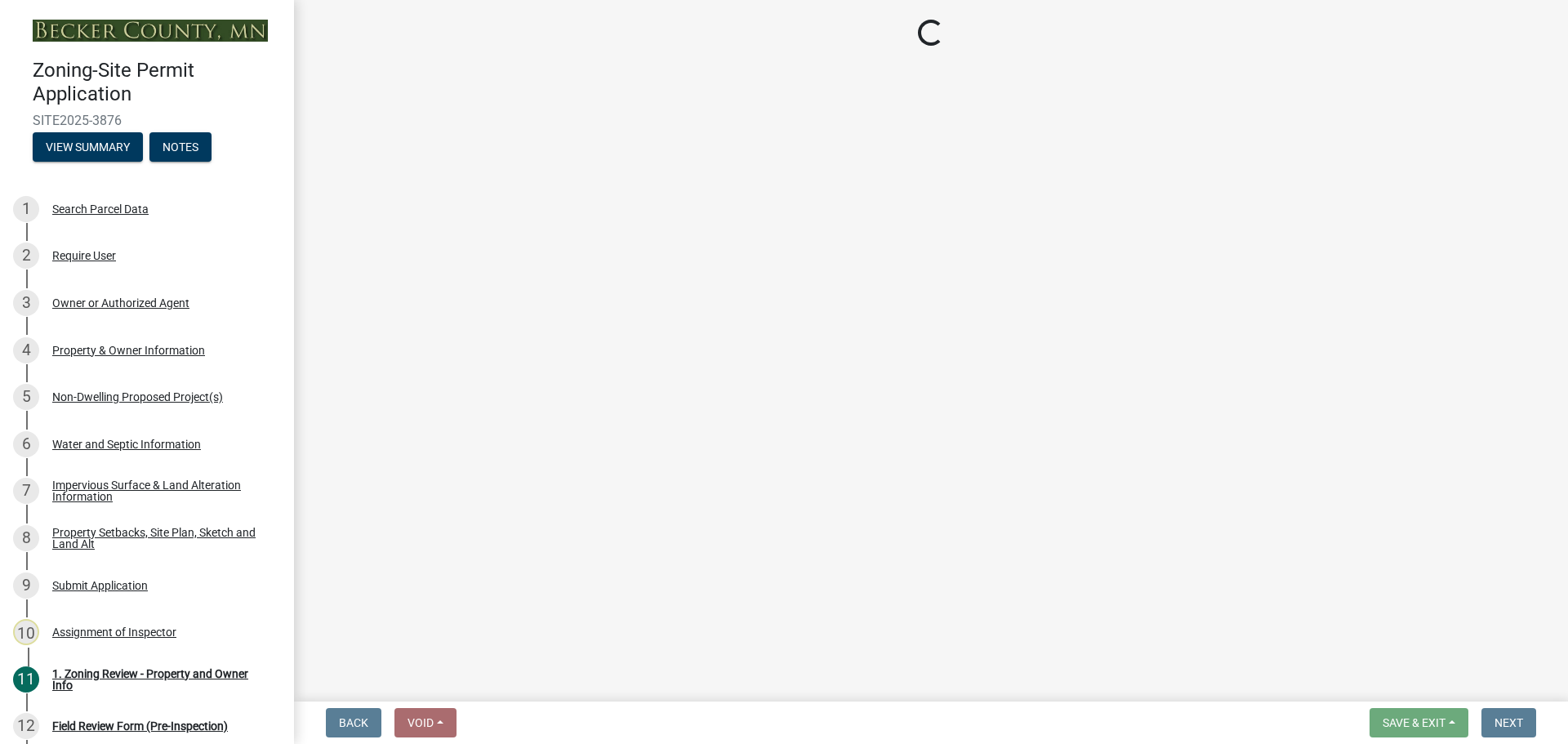
select select "27b2a8b4-abf6-463e-8c0c-7c5d2b4fe26f"
select select "b98836ba-4715-455d-97ab-be9a9df498a8"
select select "d61e3758-d187-40af-a435-5e09c3f3d509"
select select "c8b8ea71-7088-4e87-a493-7bc88cc2835b"
select select "1418c7e3-4054-4b00-84b5-d09b9560f30a"
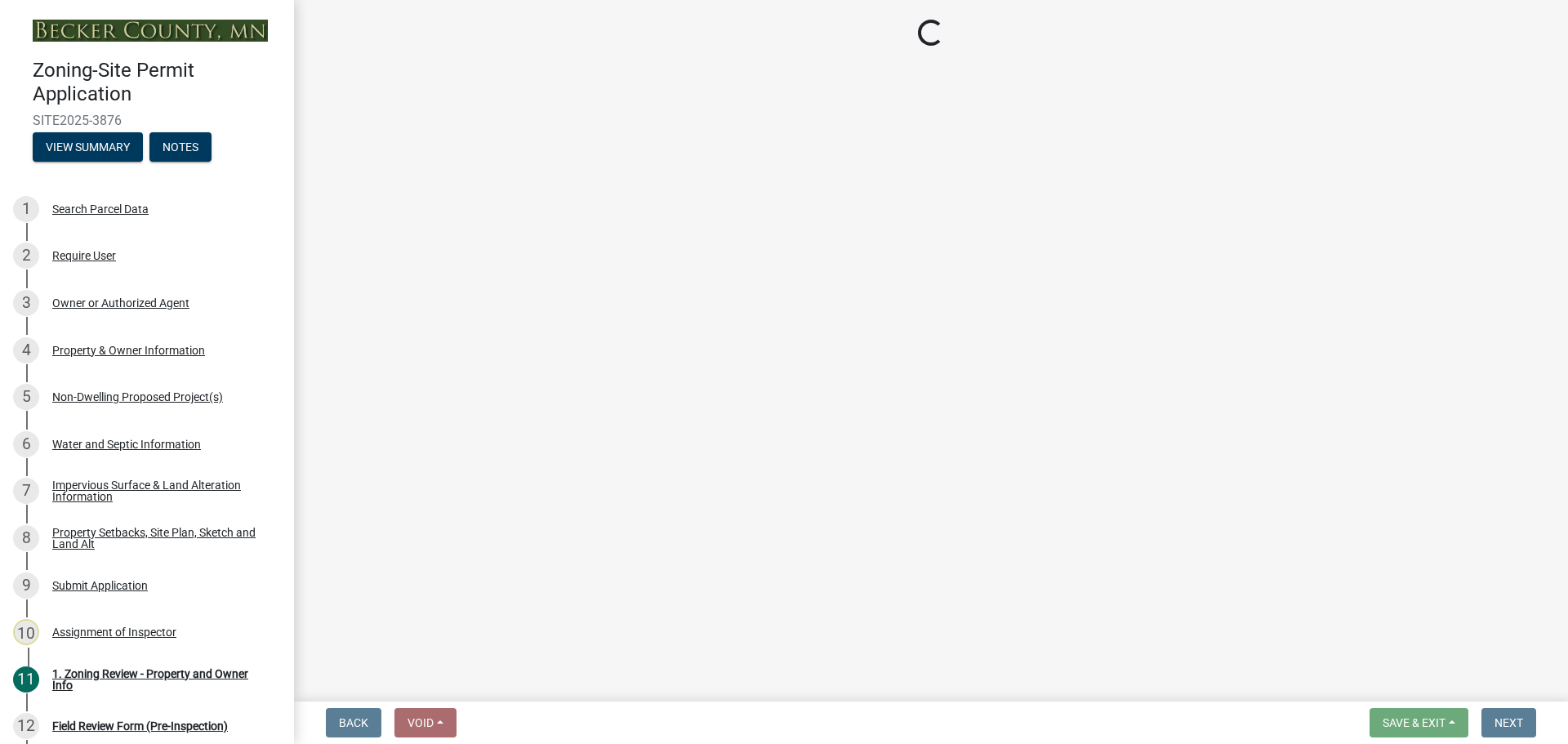
select select "19d13e65-c93d-443e-910a-7a17299544cc"
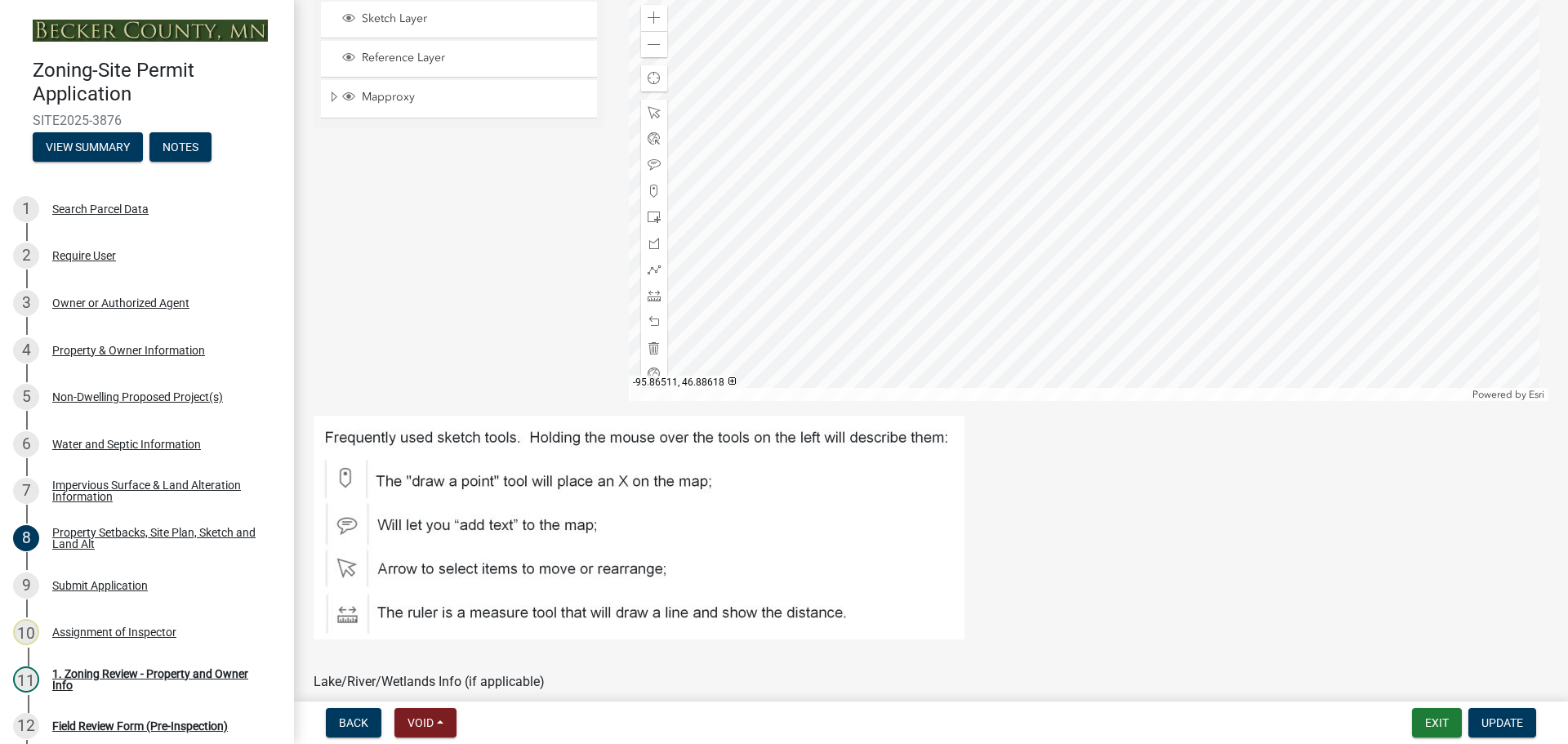
scroll to position [326, 0]
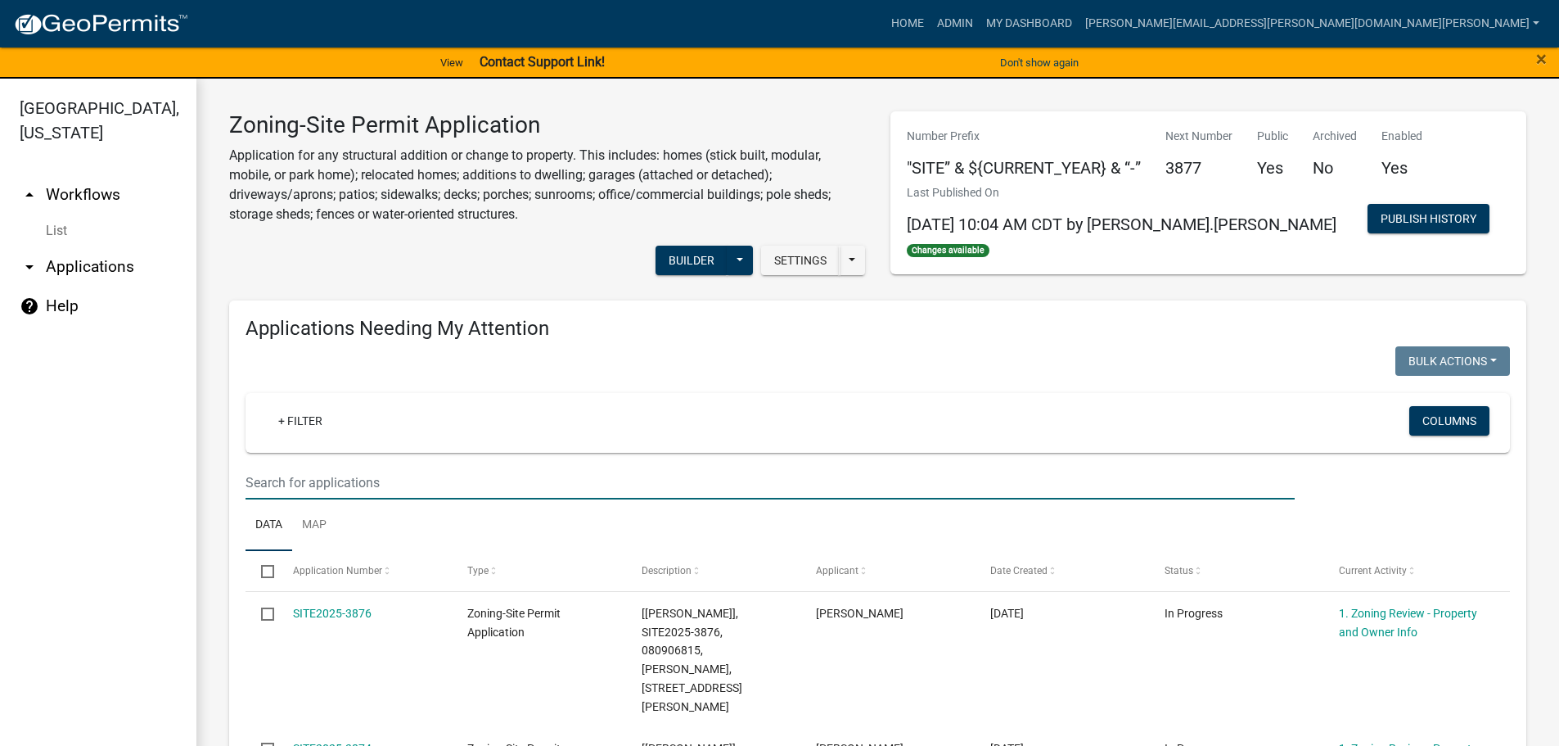
drag, startPoint x: 414, startPoint y: 476, endPoint x: 427, endPoint y: 476, distance: 13.1
click at [414, 476] on input "text" at bounding box center [770, 483] width 1049 height 34
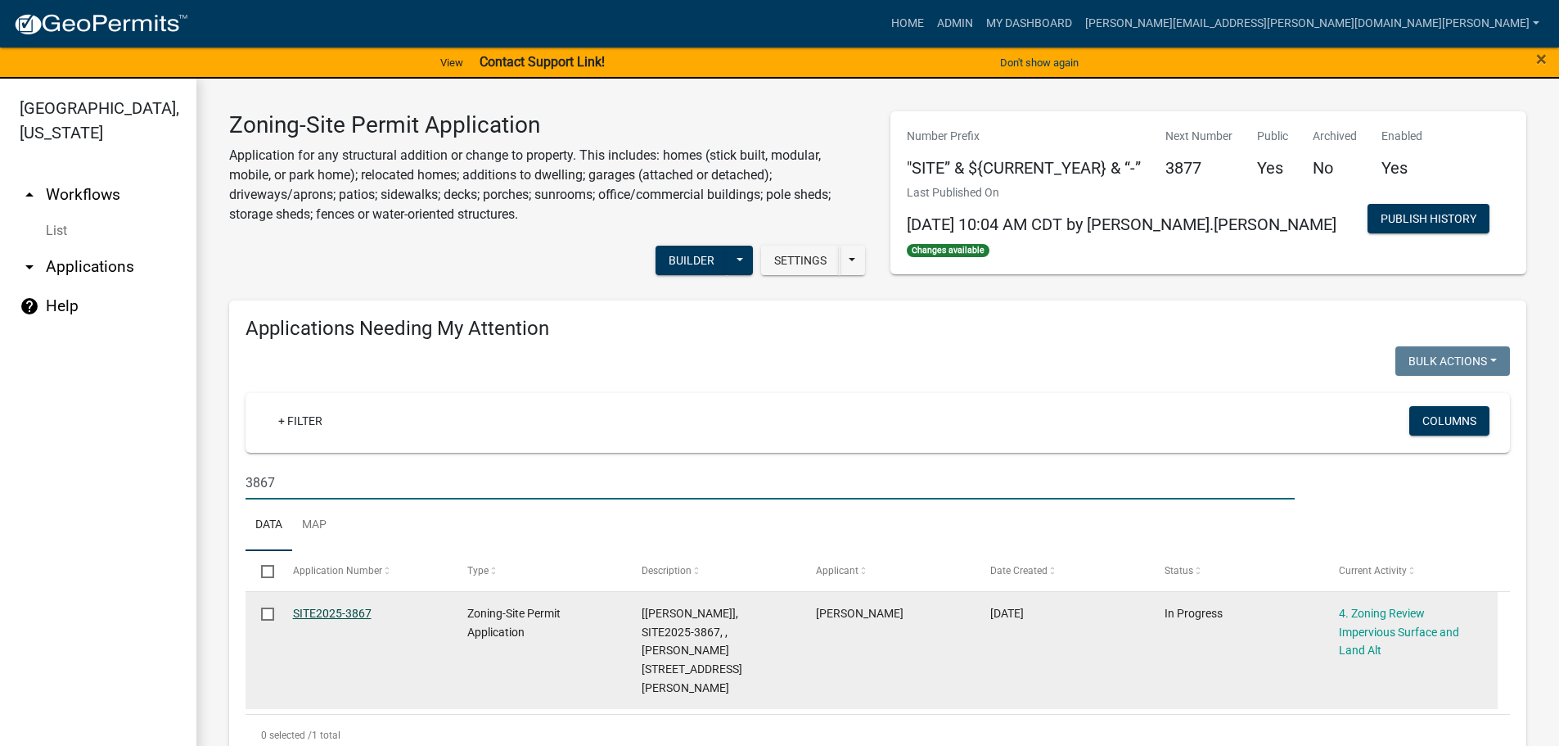
type input "3867"
click at [336, 608] on link "SITE2025-3867" at bounding box center [332, 613] width 79 height 13
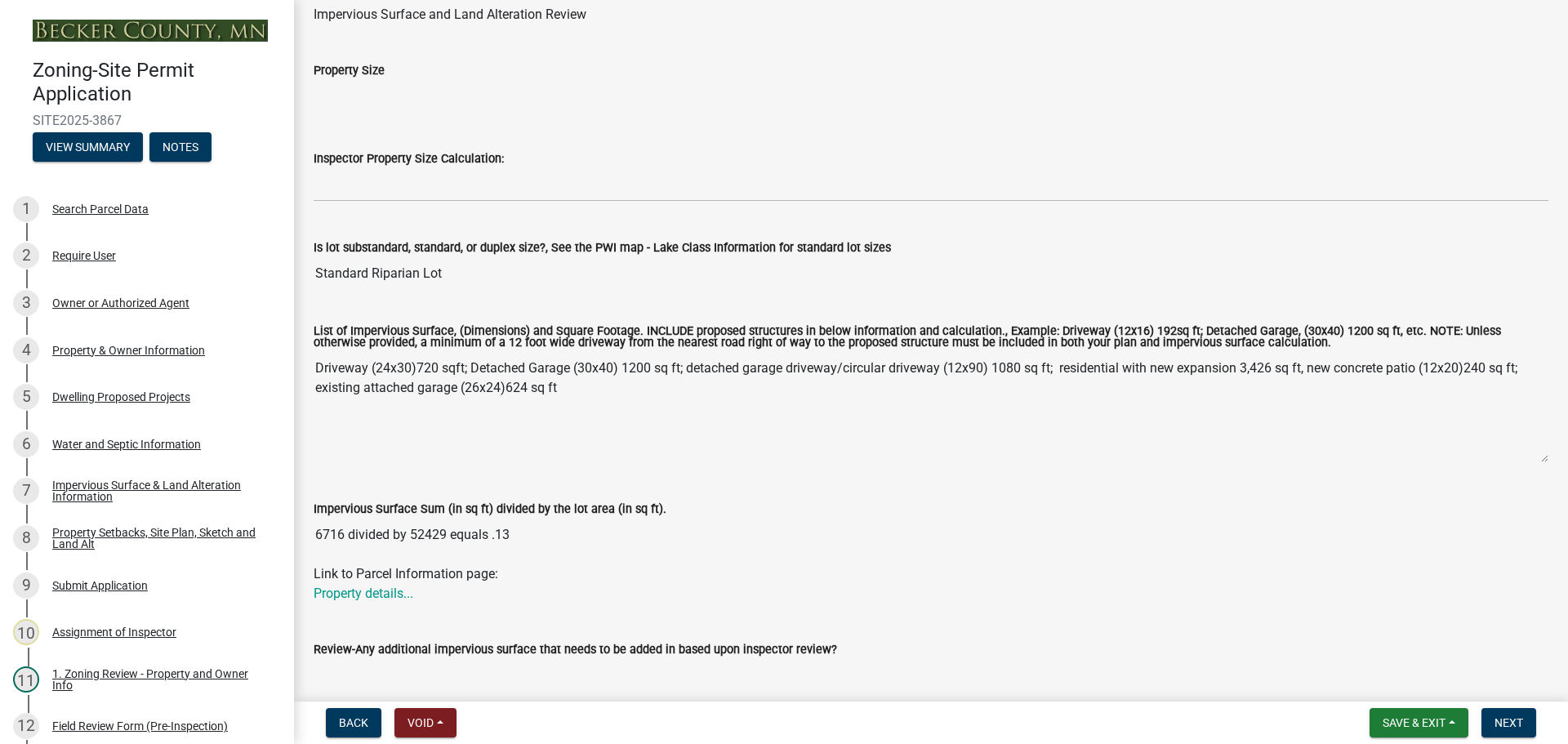
scroll to position [164, 0]
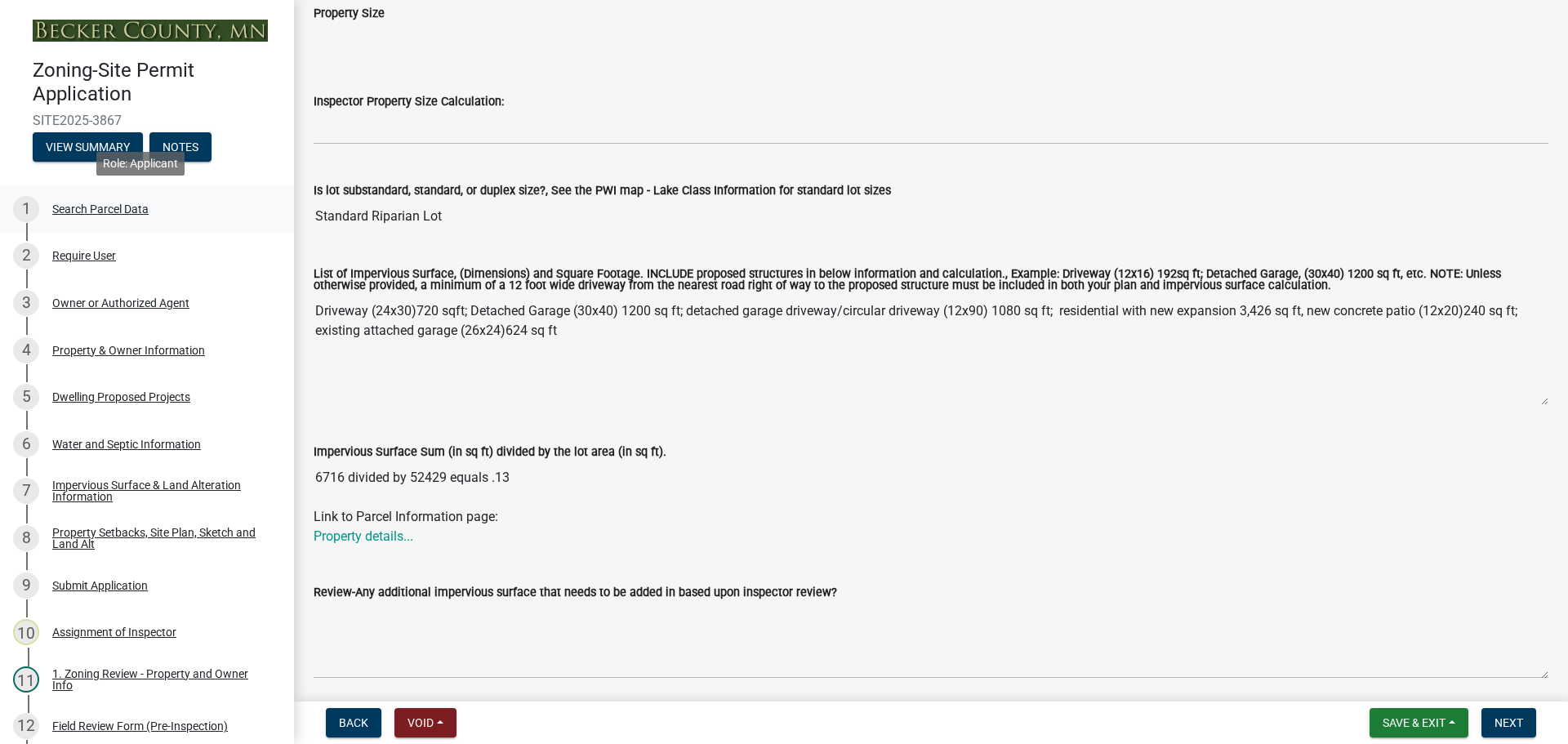
click at [116, 208] on div "Search Parcel Data" at bounding box center [100, 208] width 97 height 11
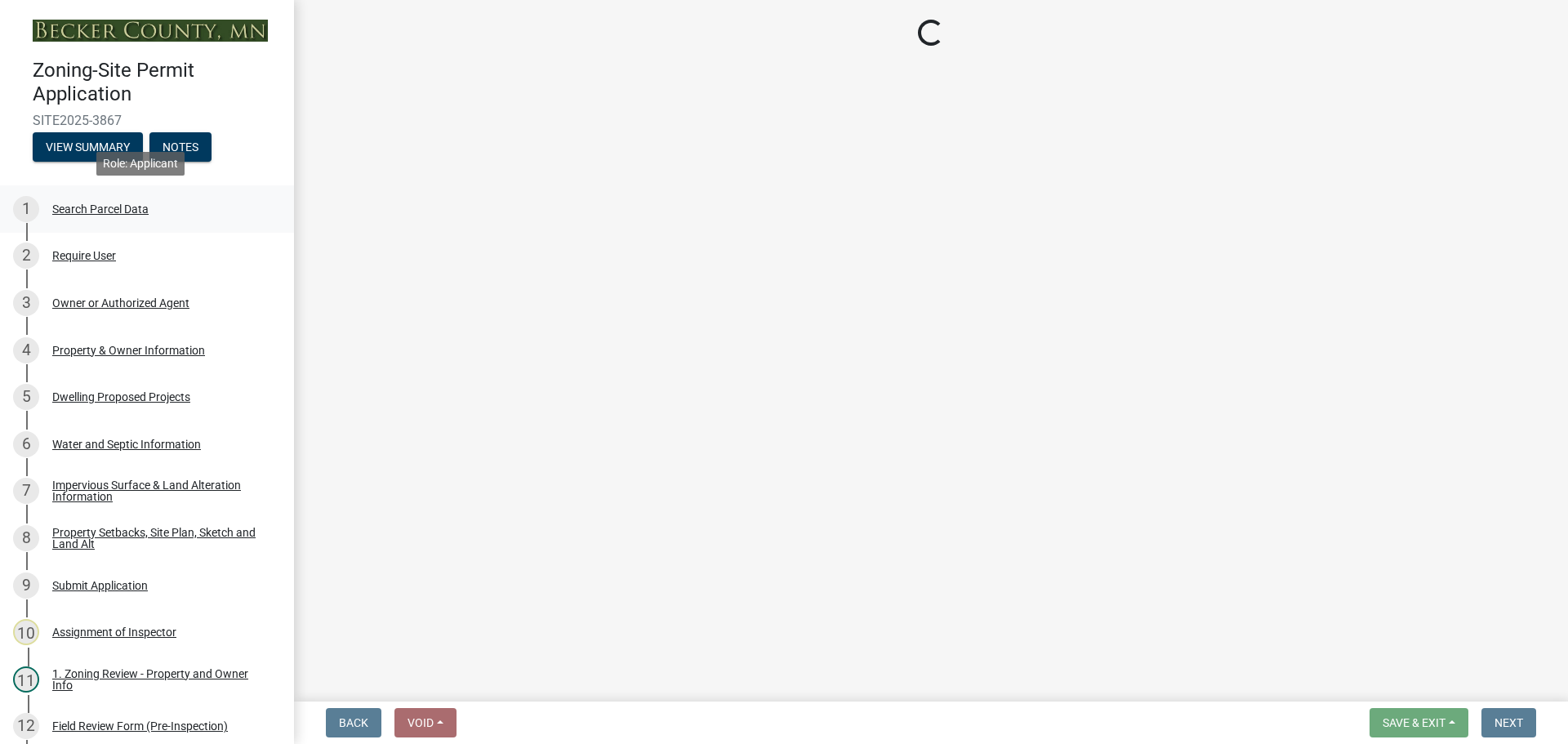
scroll to position [0, 0]
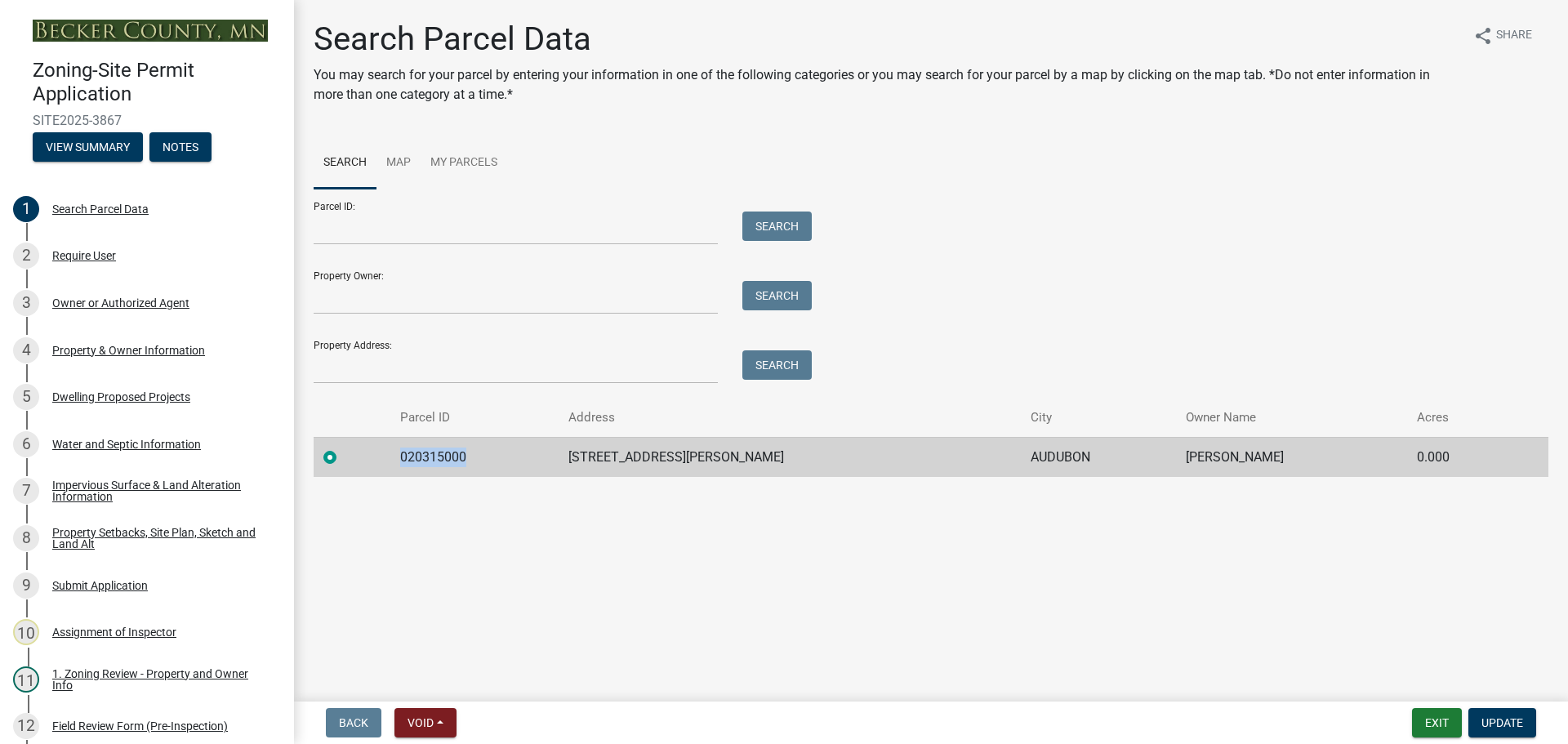
drag, startPoint x: 472, startPoint y: 460, endPoint x: 400, endPoint y: 461, distance: 72.0
click at [400, 461] on td "020315000" at bounding box center [474, 457] width 169 height 40
copy td "020315000"
click at [149, 393] on div "Dwelling Proposed Projects" at bounding box center [121, 396] width 138 height 11
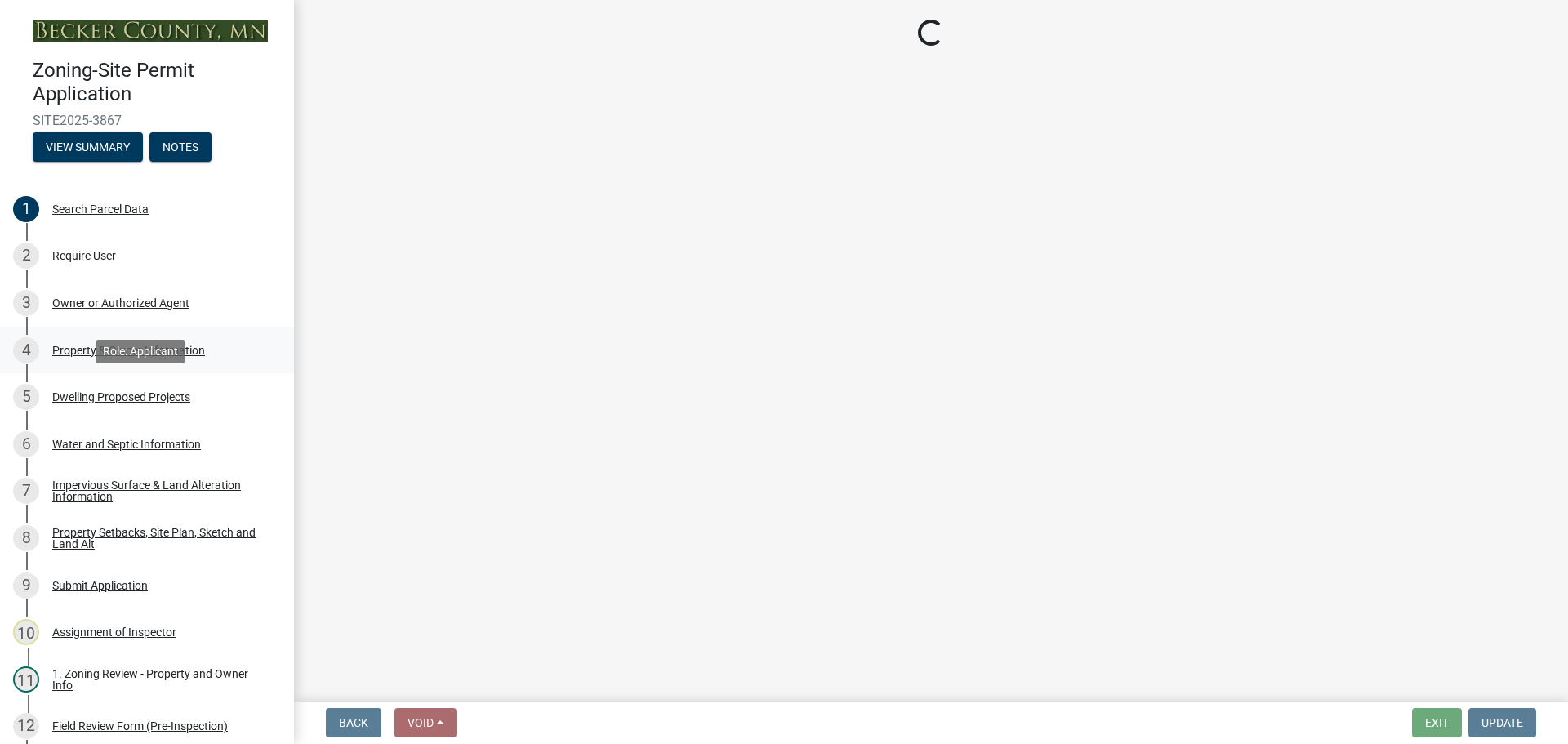
select select "5b8abcc6-67f7-49fb-8f25-c295ccc2b339"
select select "566f81cc-4b3f-4ecb-9f16-a2b313352c61"
select select "f4ae0446-41fa-4afd-99aa-409617c58827"
select select "4f5e2784-8c40-49a3-b0e9-8f1a3cbab4f4"
select select "e5b6e178-1d4e-46f3-8fba-19f7851c487a"
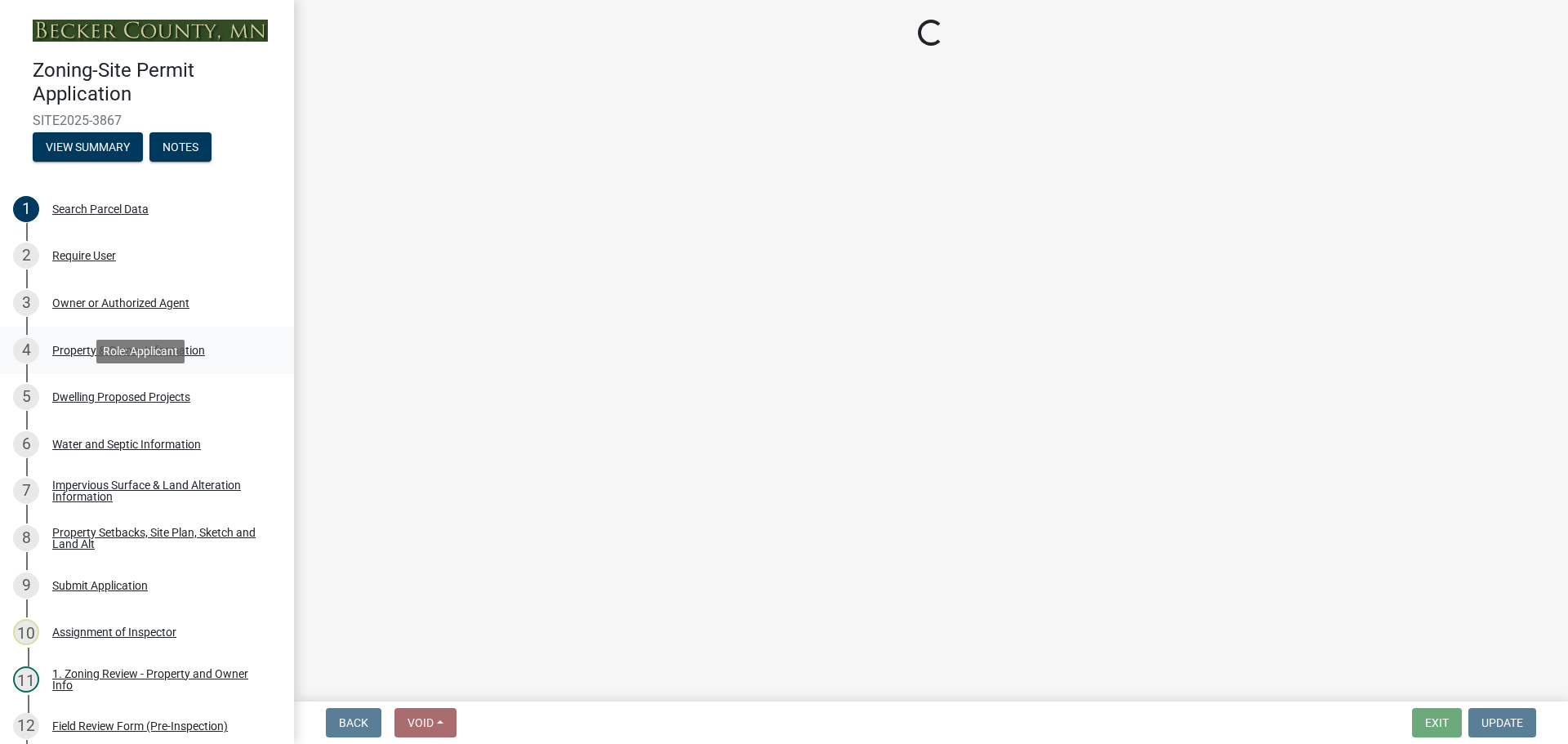
select select "1a903929-ca60-4f1e-8afa-8a841f04a978"
select select "b63d75fc-5f3c-4949-bc5e-b7a1b42903a6"
select select "11c1c089-3b44-43c0-9549-3c9eeea2451f"
select select "cbc699c5-a6de-4f3d-a533-ae678b946106"
select select "ab9119d1-7da9-49c4-9fac-8c142204c89d"
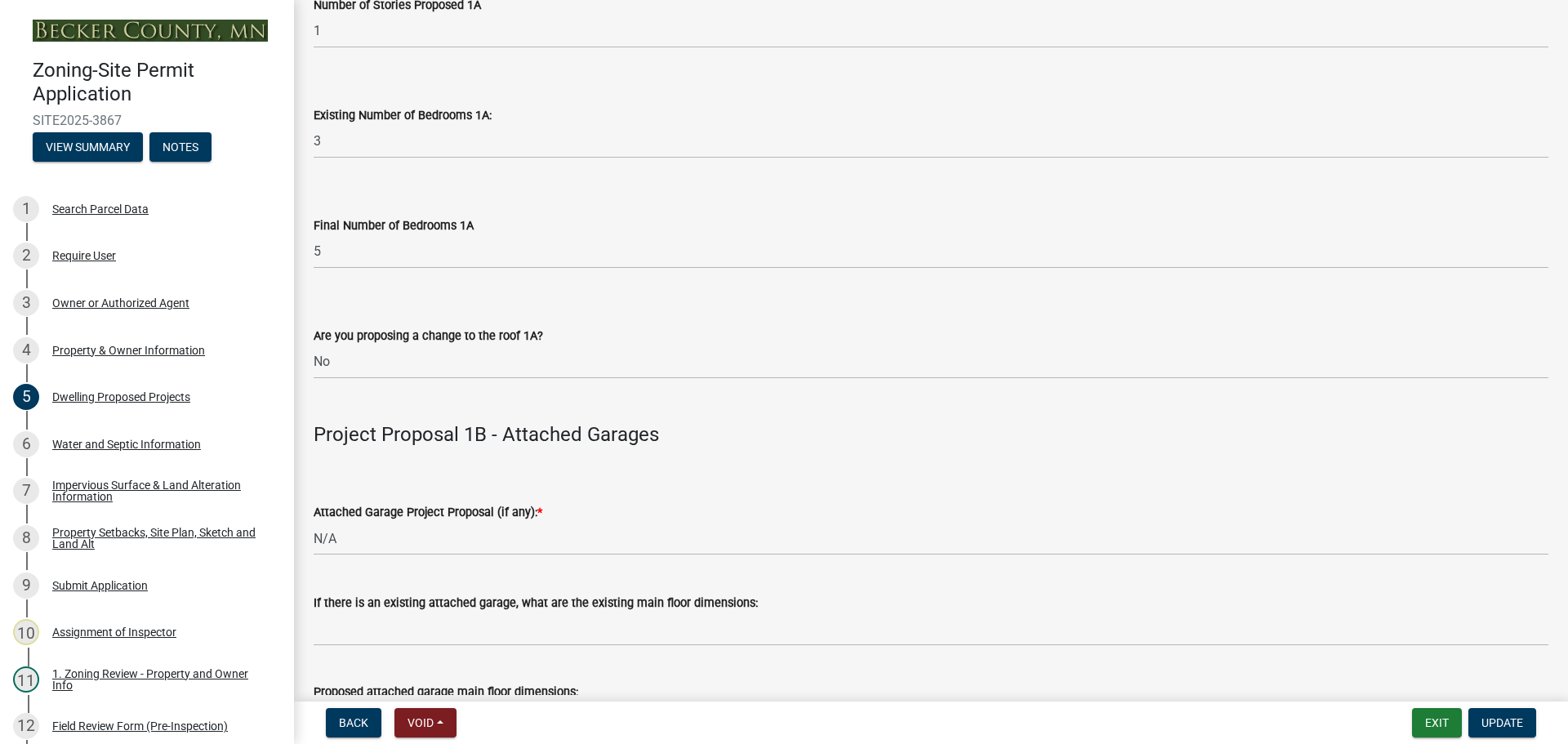
scroll to position [1221, 0]
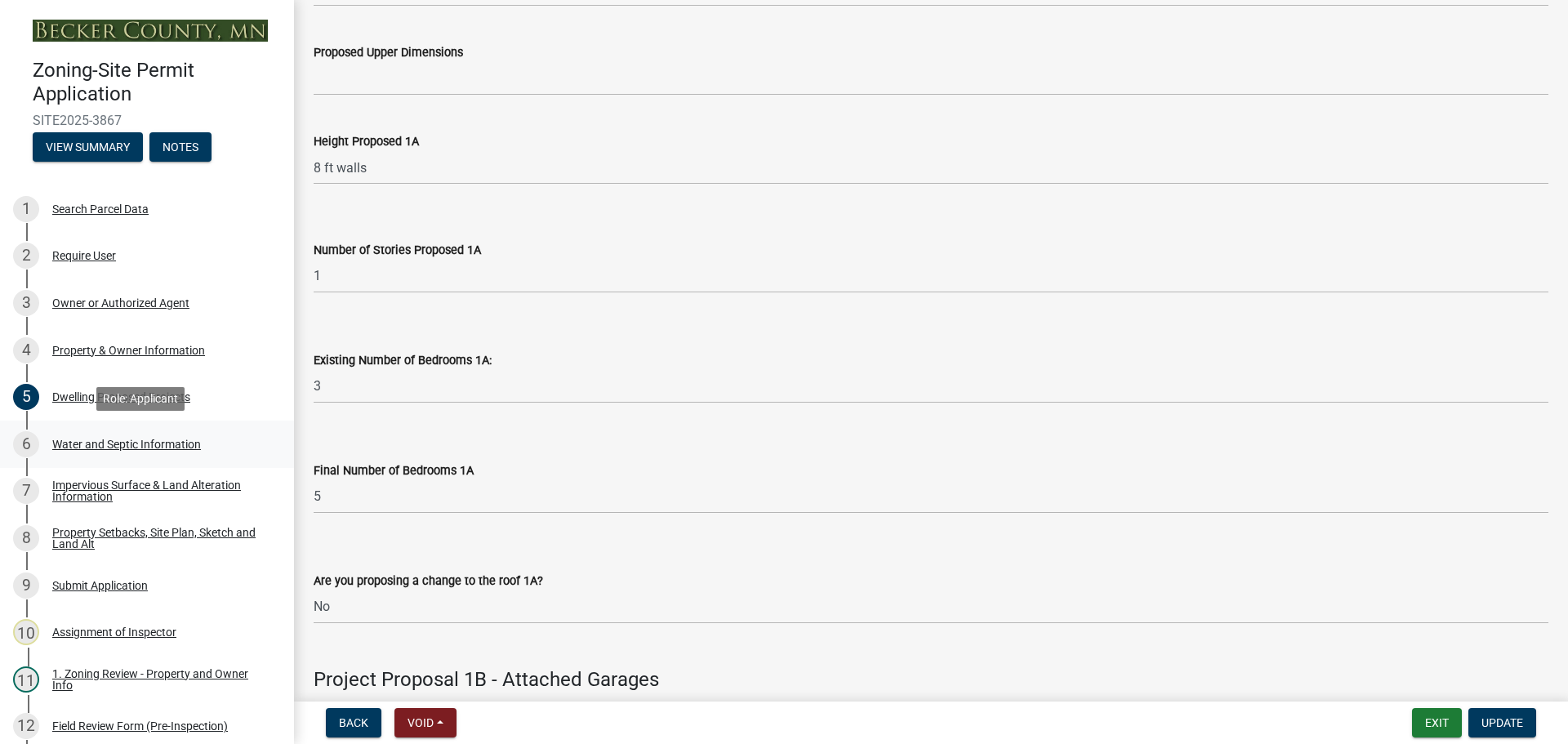
click at [113, 441] on div "Water and Septic Information" at bounding box center [126, 444] width 149 height 11
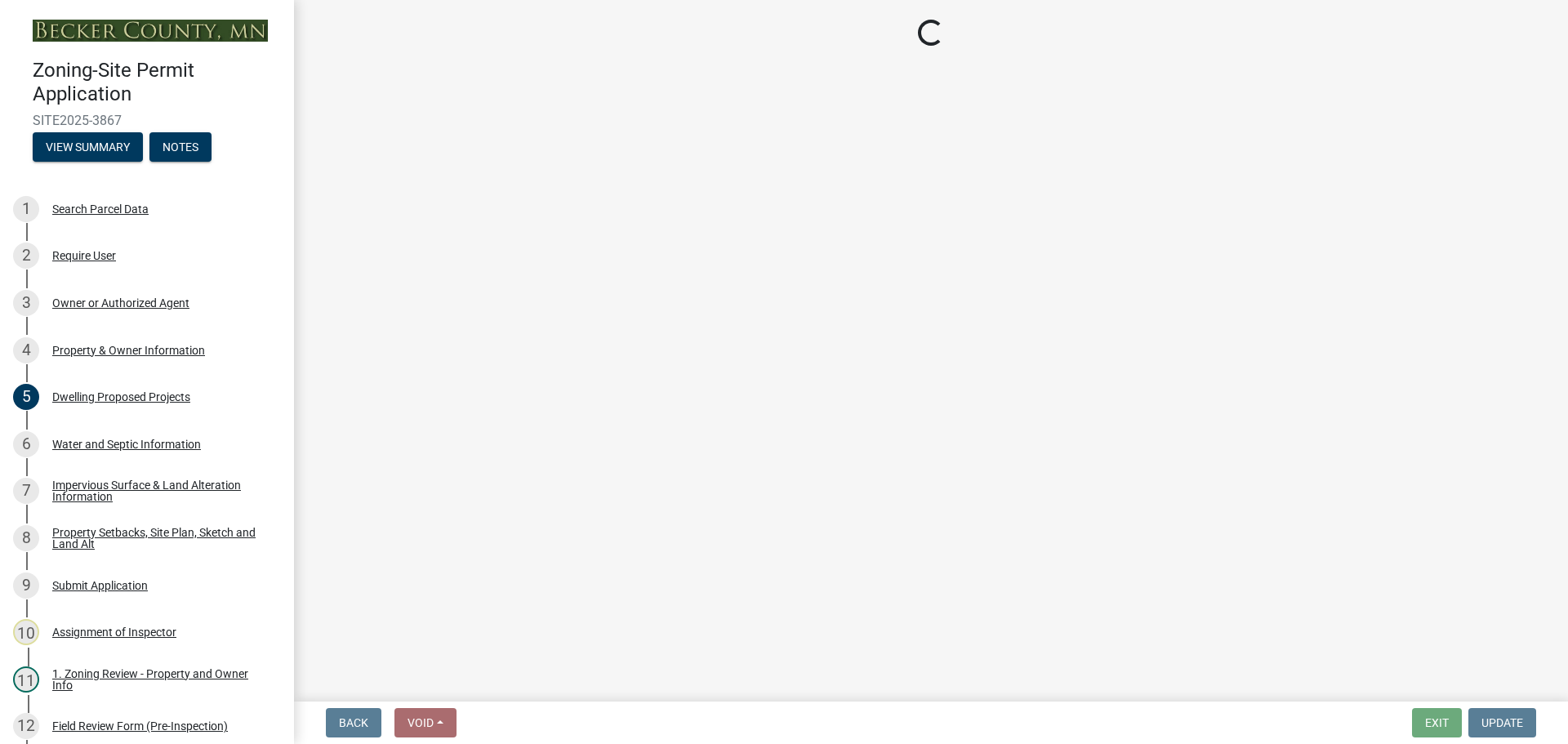
select select "9c51a48b-0bee-4836-8d5c-beab6e77ad2a"
select select "25b8aef2-9eed-4c0f-8836-08d4b8d082b1"
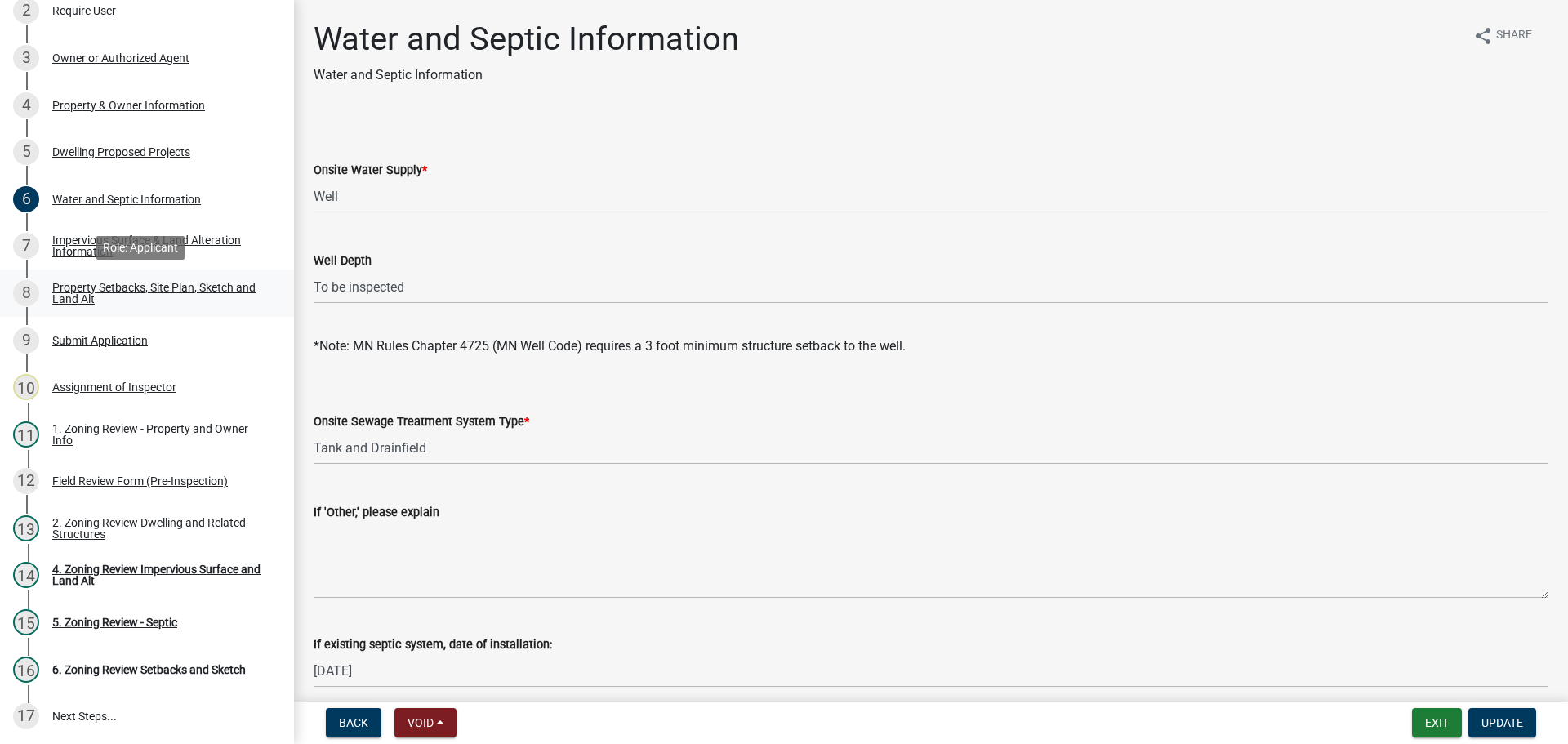
click at [104, 293] on div "Property Setbacks, Site Plan, Sketch and Land Alt" at bounding box center [160, 292] width 215 height 23
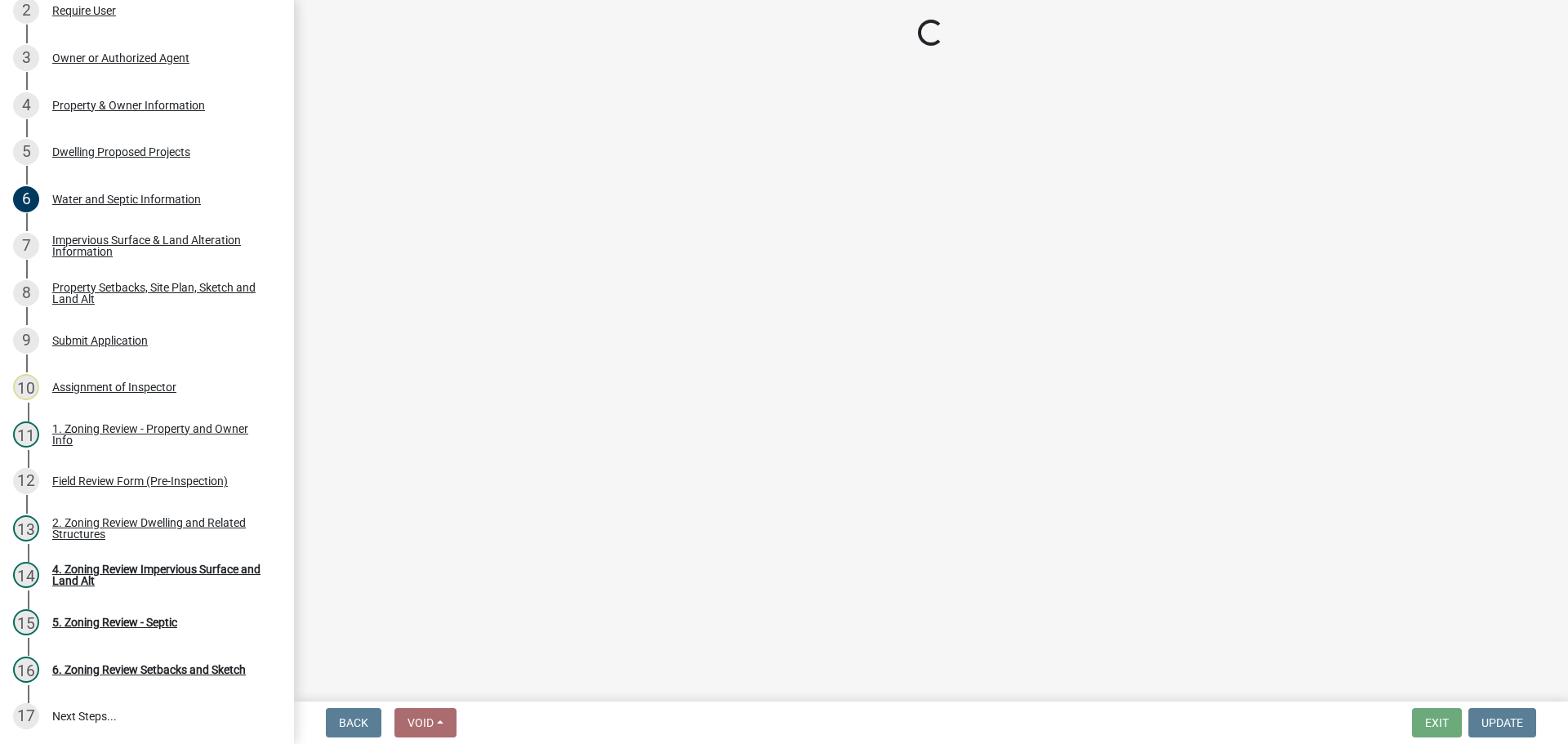
select select "7b13c63f-e699-4112-b373-98fbd28ec536"
select select "75d729af-245c-453b-a9cc-c41847c3eef2"
select select "b56a4575-9846-47cf-8067-c59a4853da22"
select select "12f785fb-c378-4b18-841c-21c73dc99083"
select select "e8ab2dc3-aa3f-46f3-9b4a-37eb25ad84af"
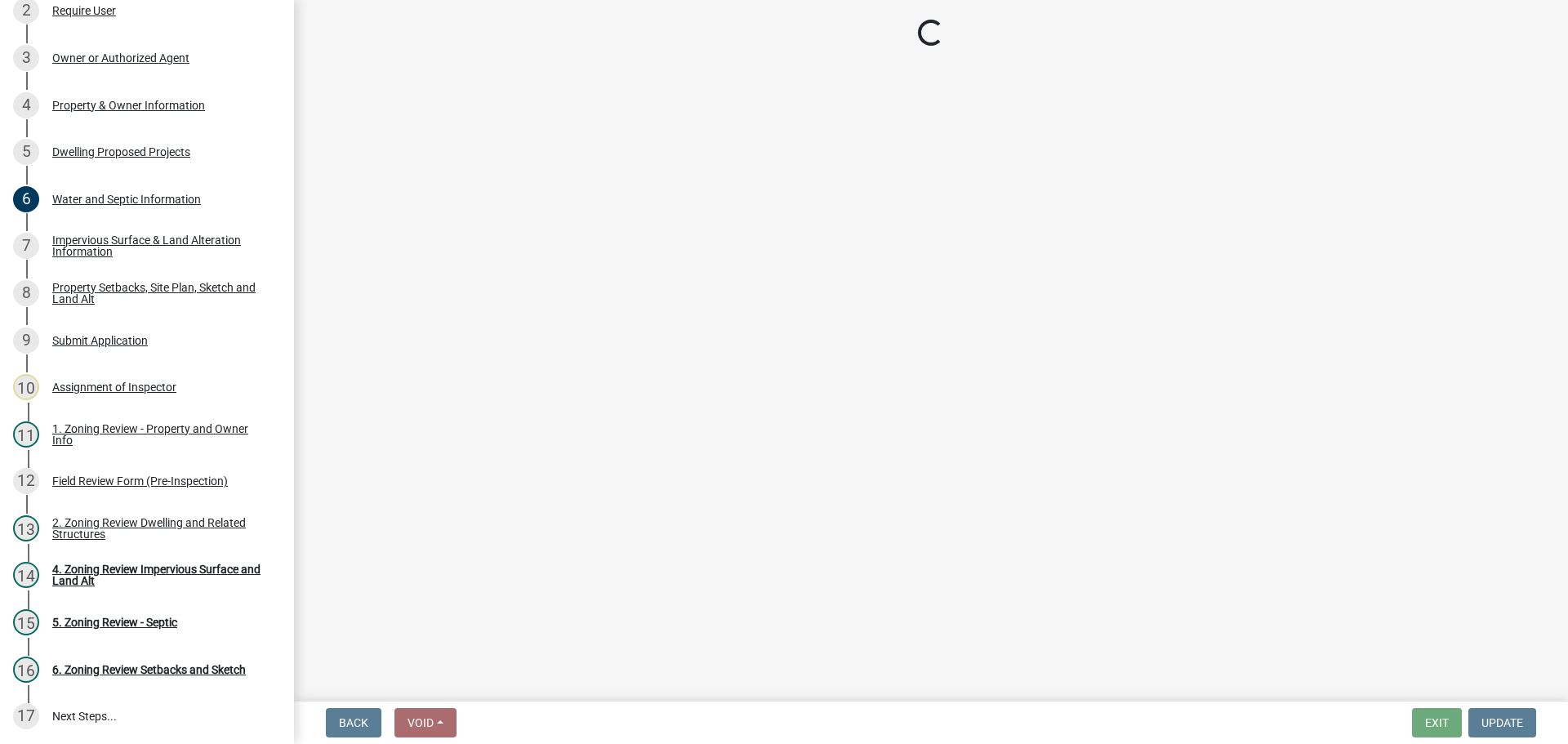
select select "27b2a8b4-abf6-463e-8c0c-7c5d2b4fe26f"
select select "5ad4ab64-b44e-481c-9000-9e5907aa74e1"
select select "a96800da-4e88-4c62-b1ff-2cd17f9e3346"
select select "c8b8ea71-7088-4e87-a493-7bc88cc2835b"
select select "133211ff-91ce-4a0a-9235-b48a7e2069a0"
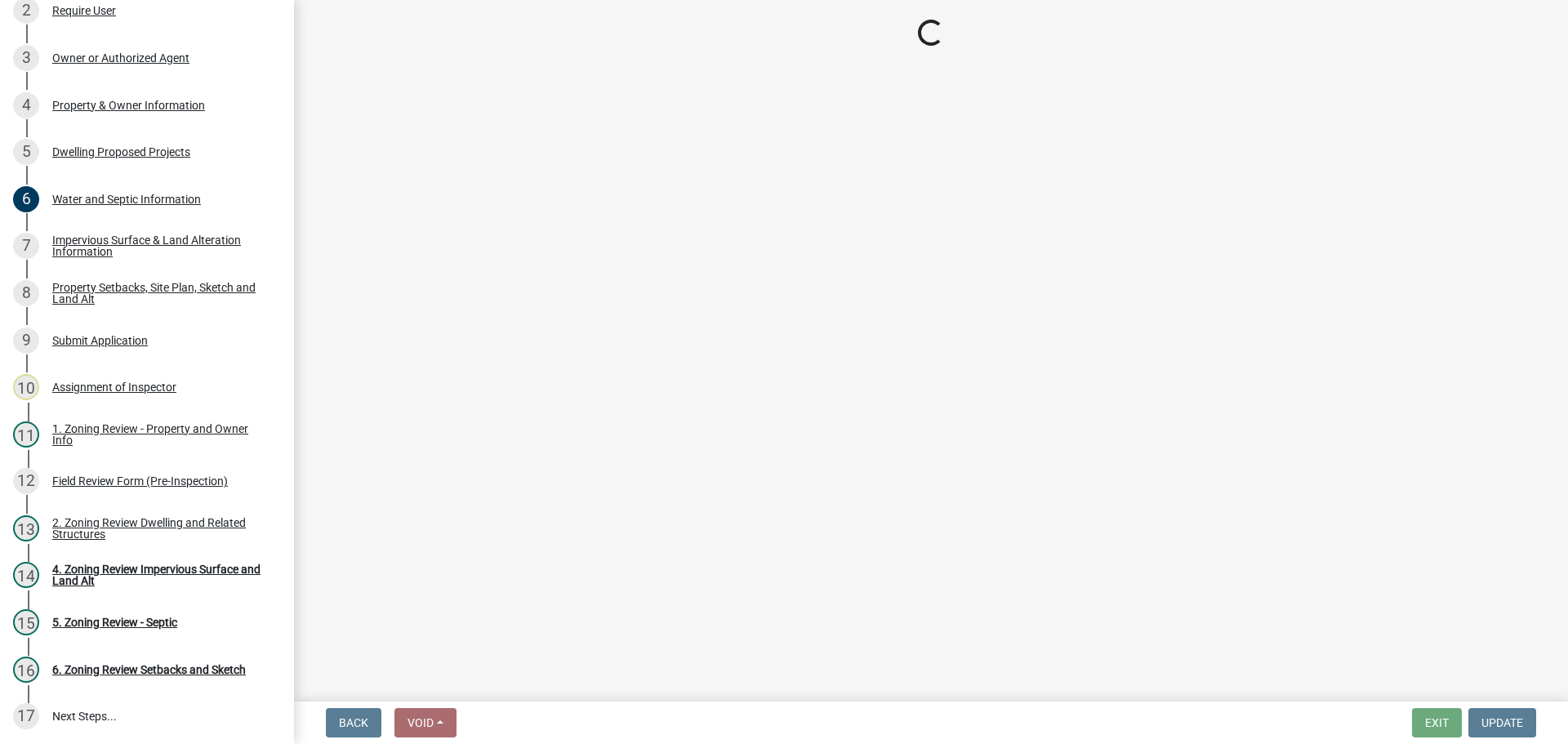
select select "19d13e65-c93d-443e-910a-7a17299544cc"
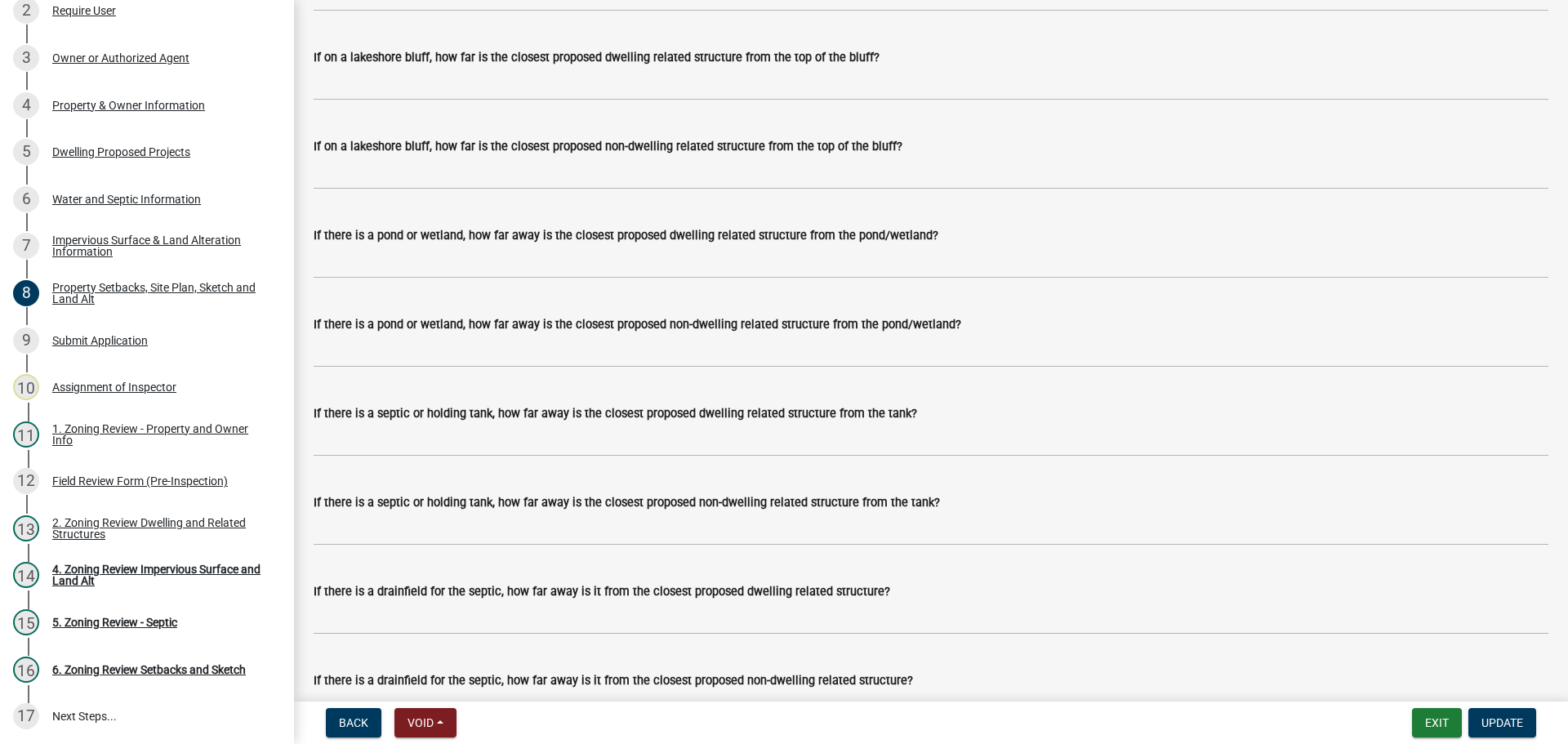
scroll to position [3495, 0]
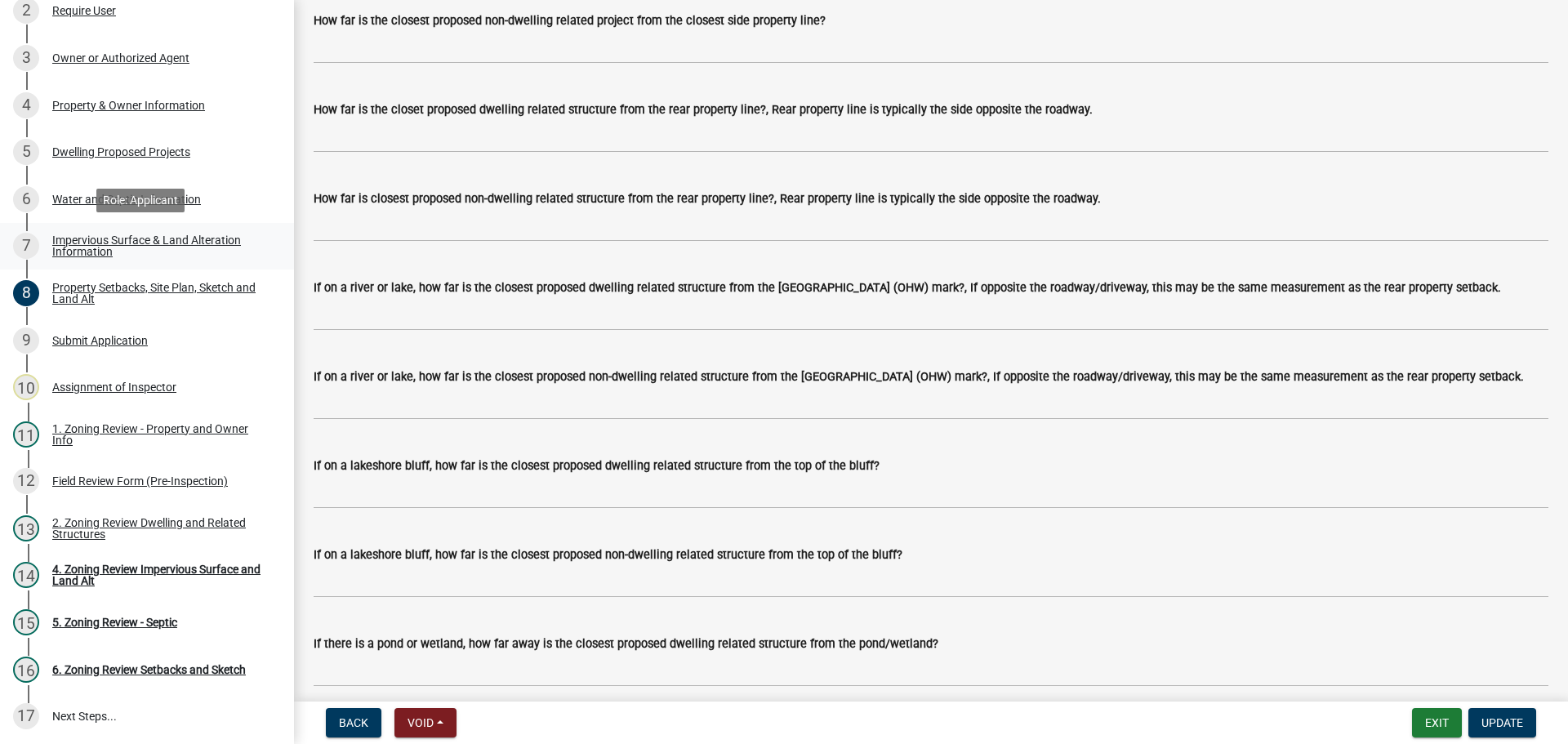
click at [80, 230] on link "7 Impervious Surface & Land Alteration Information" at bounding box center [147, 245] width 294 height 47
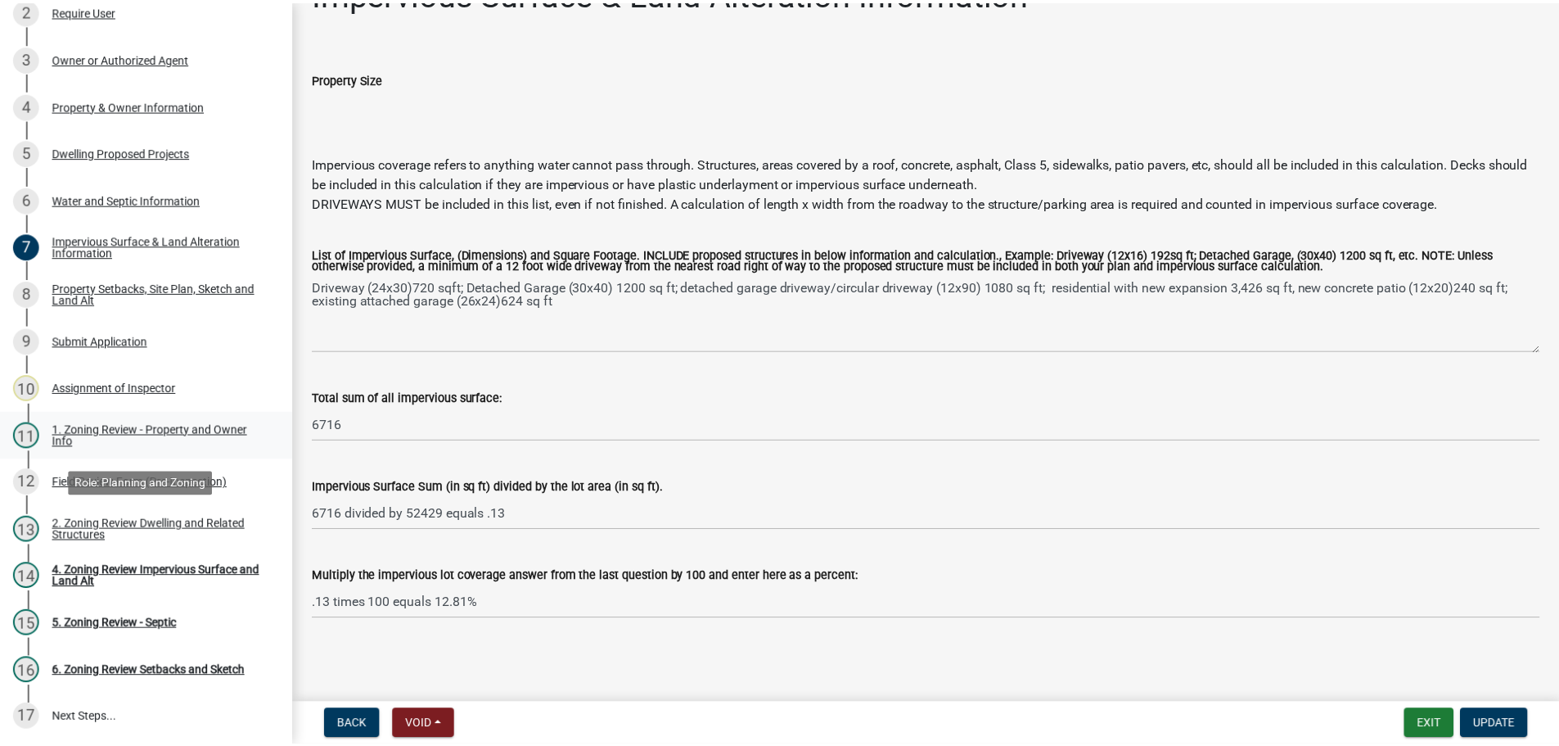
scroll to position [0, 0]
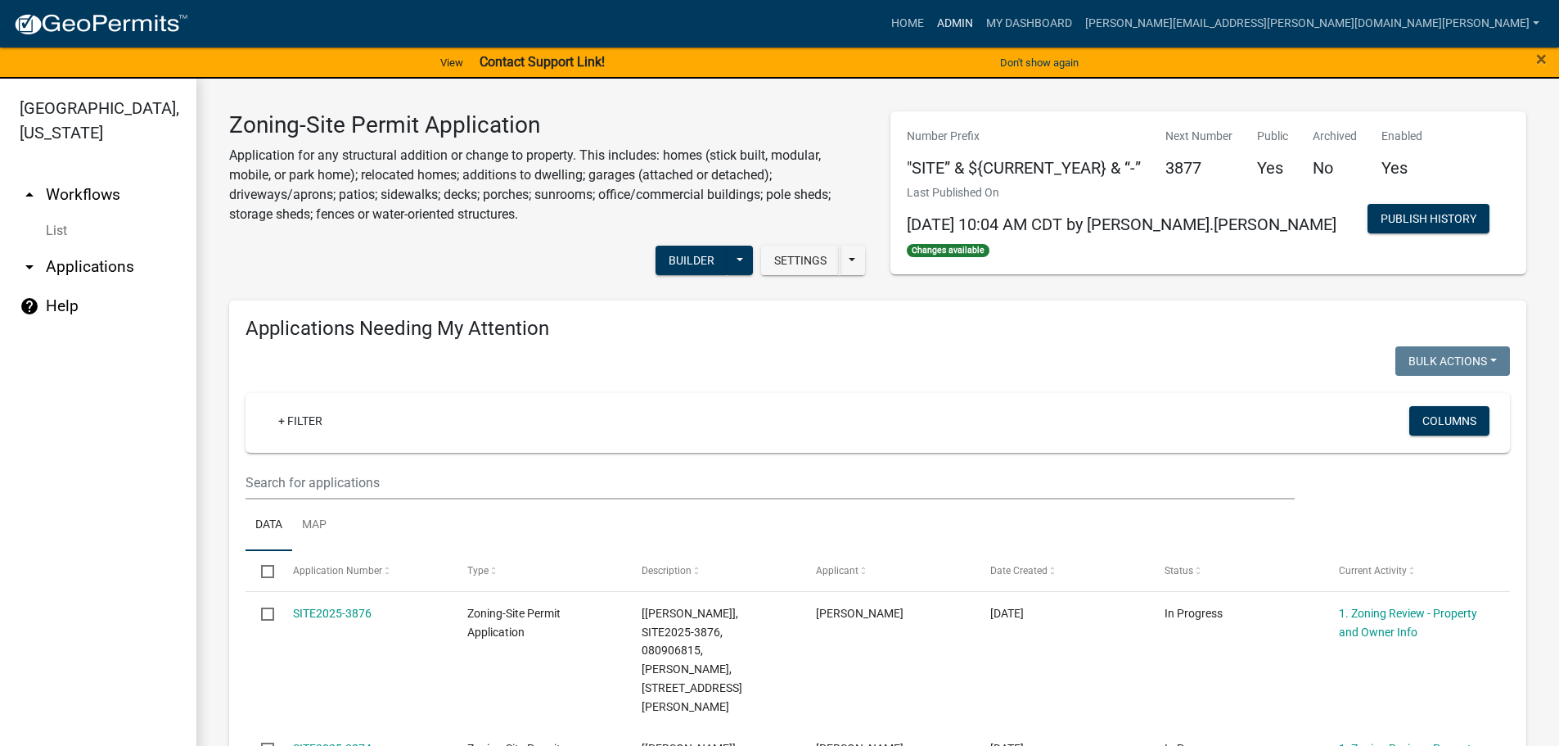
click at [980, 20] on link "Admin" at bounding box center [955, 23] width 49 height 31
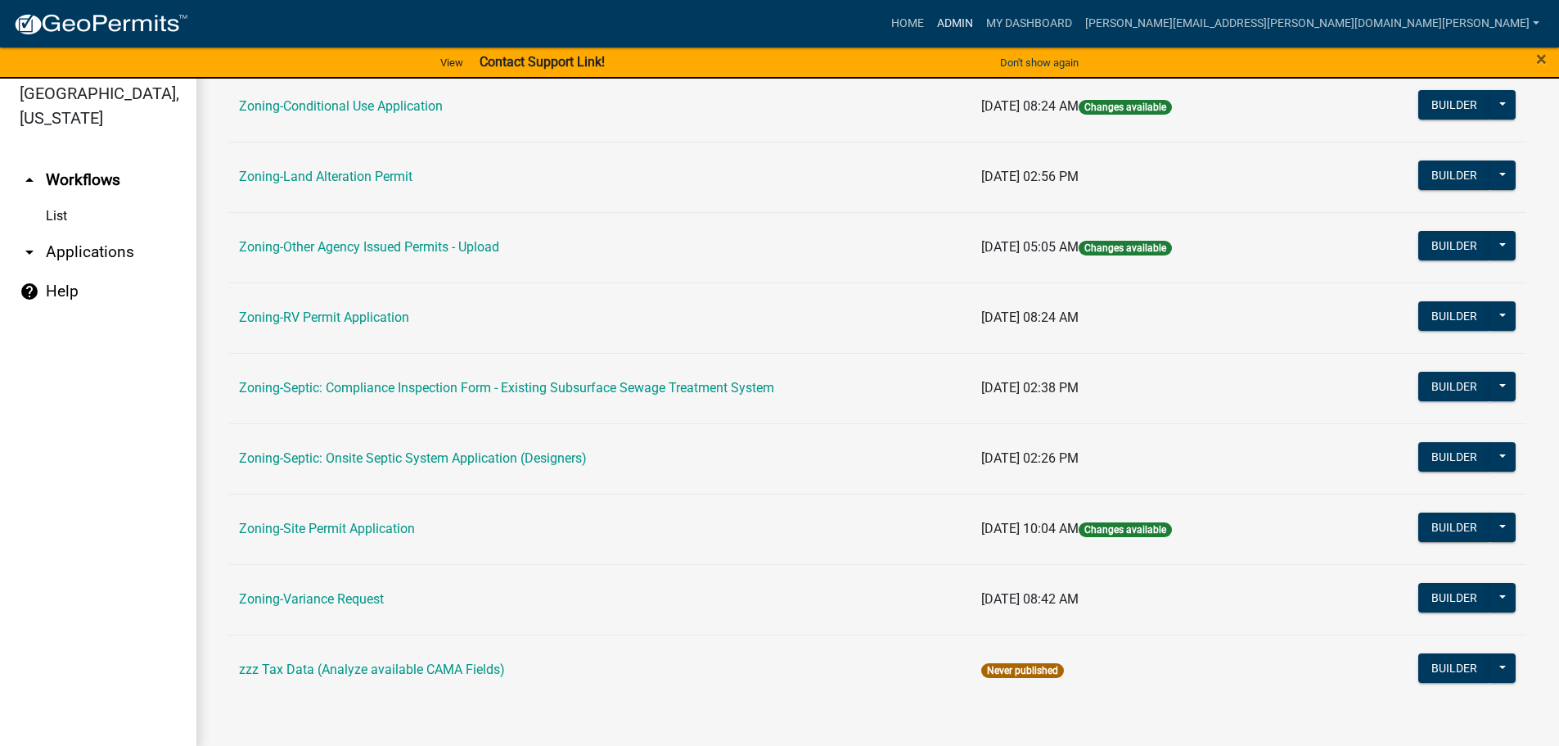
scroll to position [20, 0]
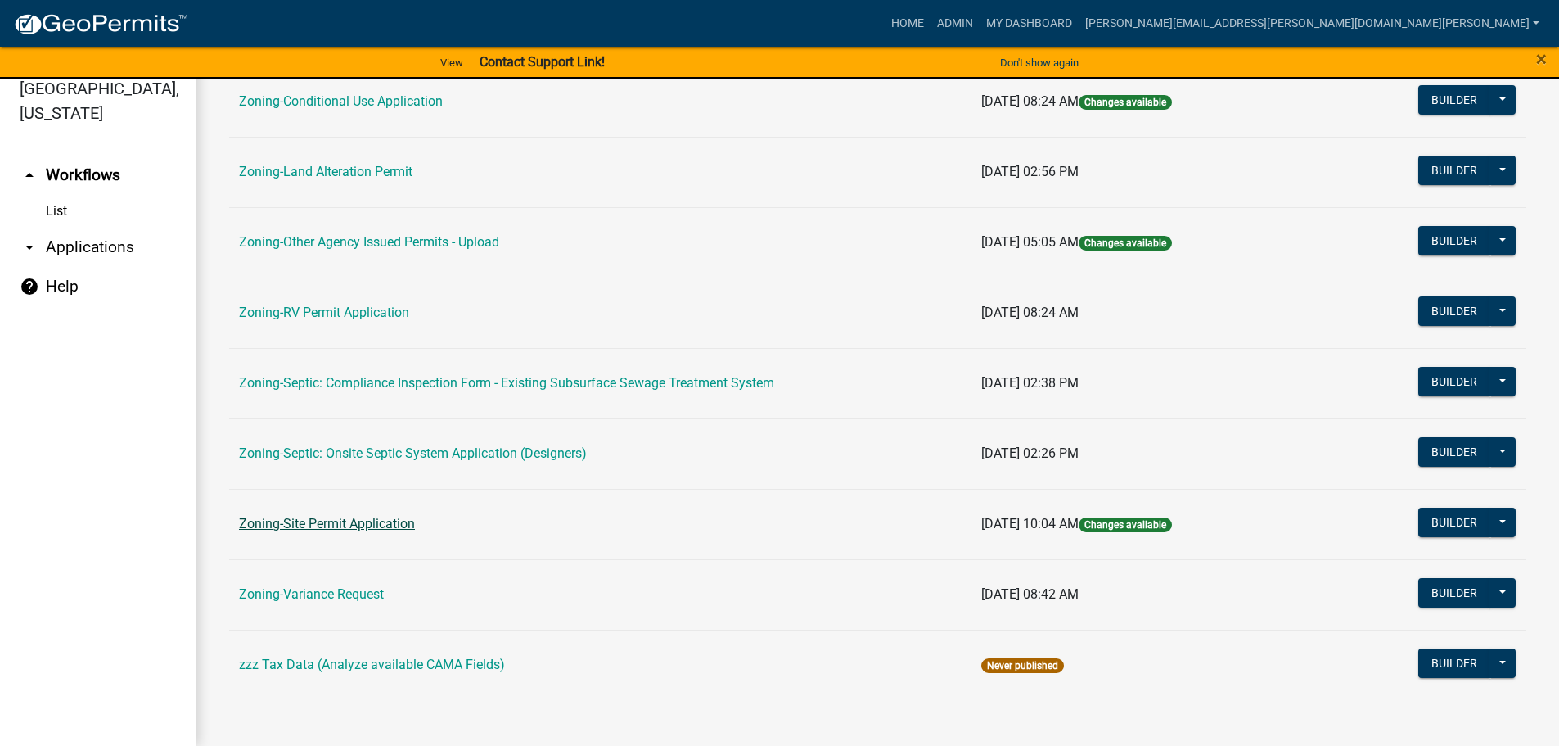
click at [336, 520] on link "Zoning-Site Permit Application" at bounding box center [327, 524] width 176 height 16
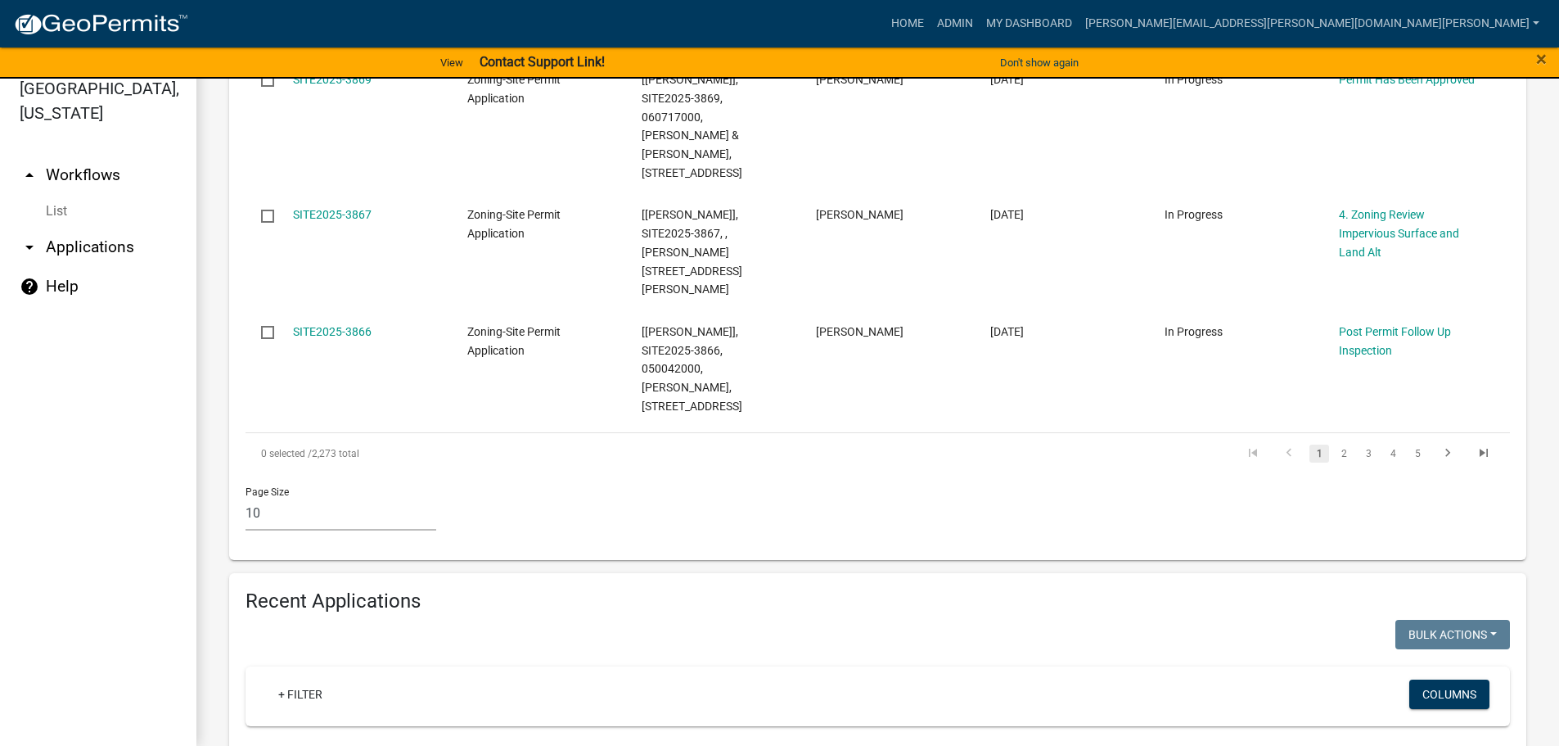
scroll to position [1392, 0]
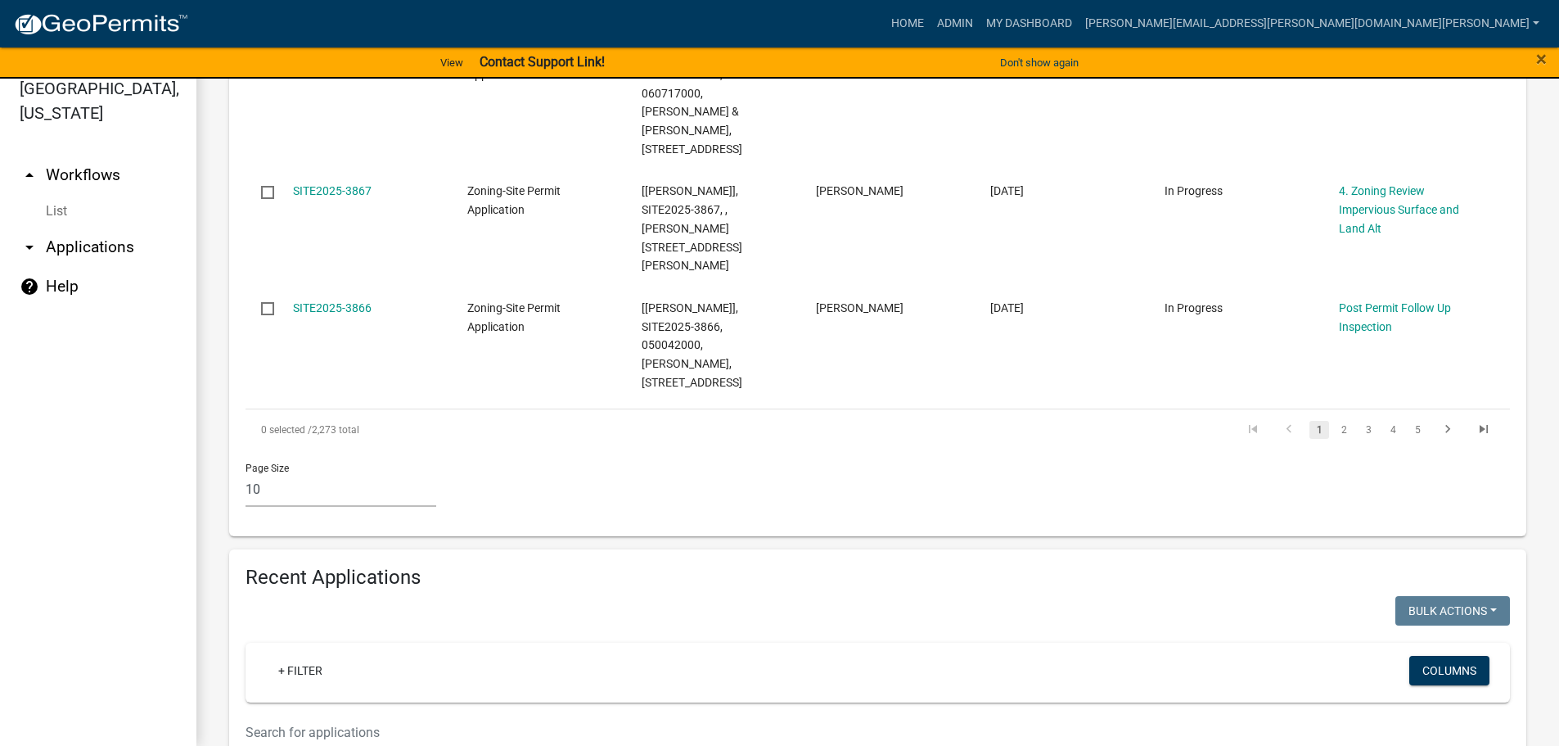
click at [353, 715] on input "text" at bounding box center [770, 732] width 1049 height 34
paste input "100014000"
type input "100014000"
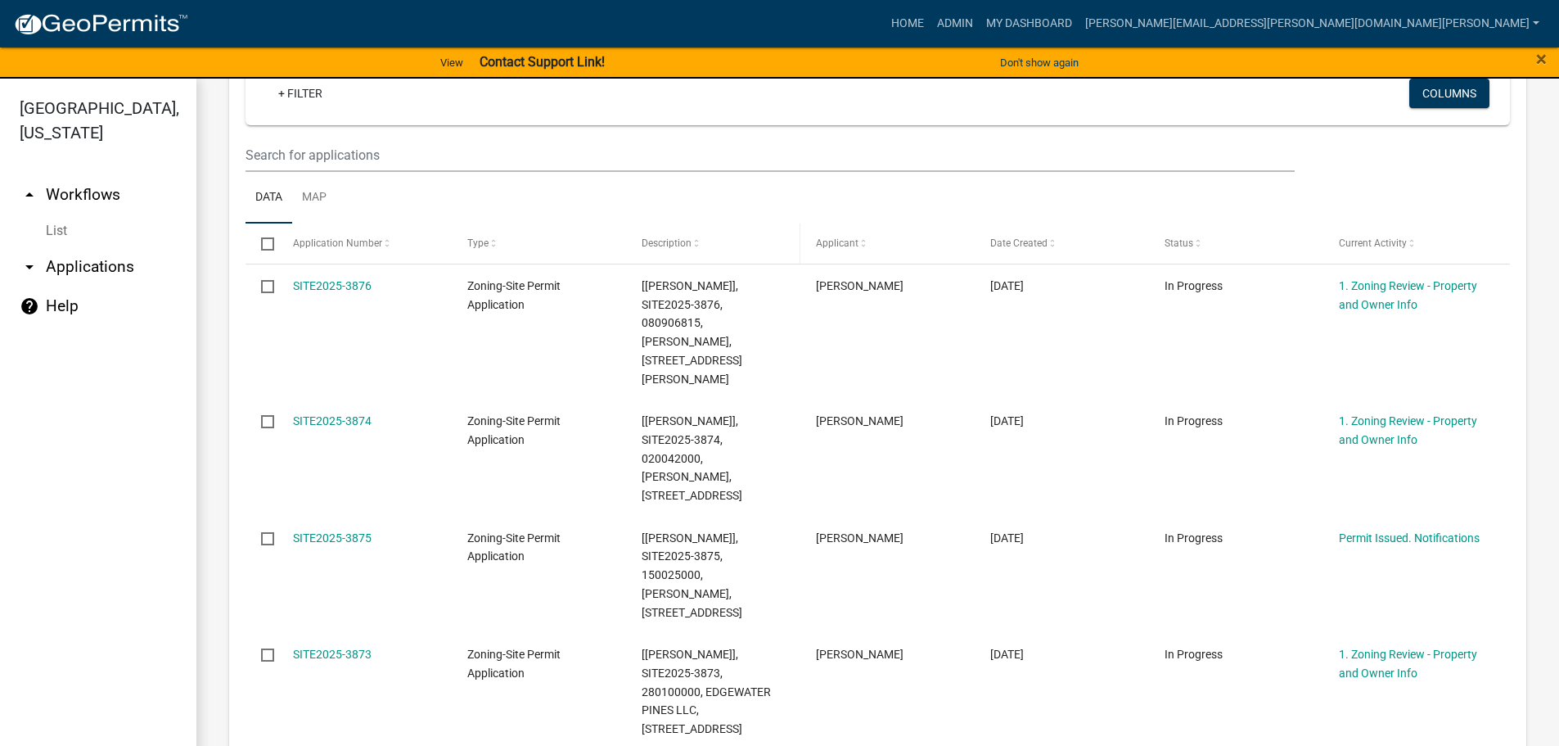
scroll to position [0, 0]
